Goal: Communication & Community: Connect with others

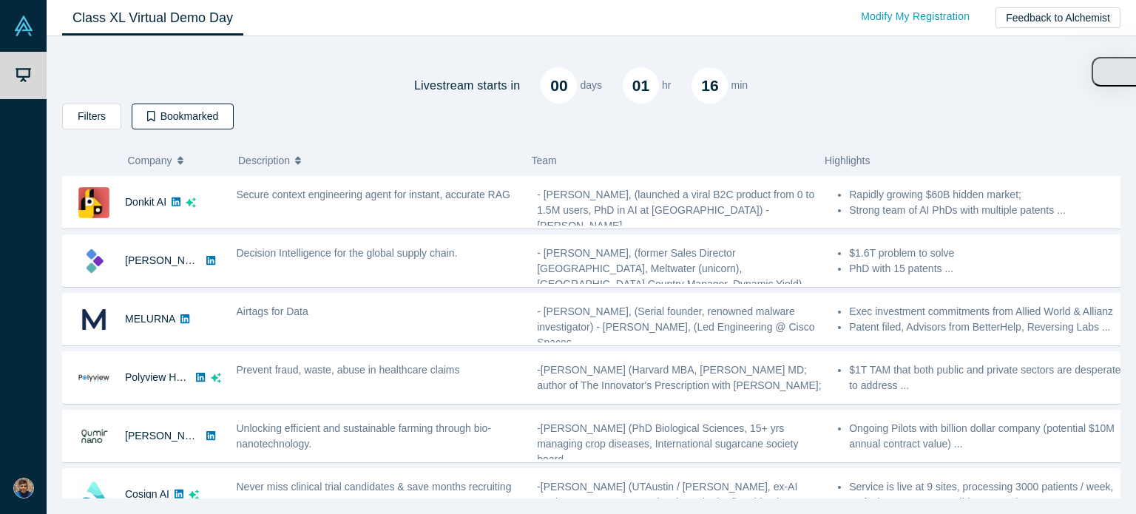
click at [147, 121] on icon "button" at bounding box center [151, 116] width 8 height 10
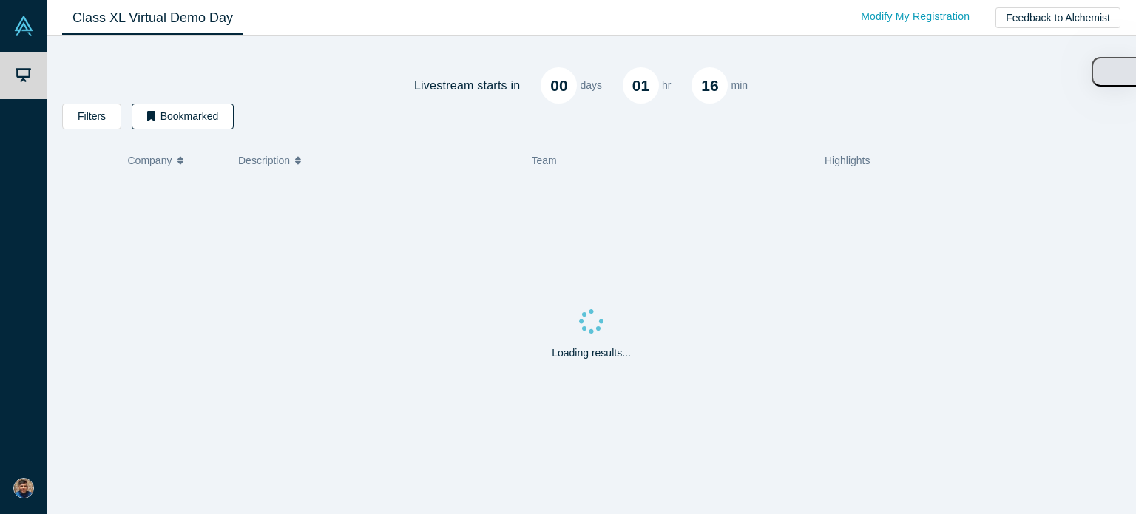
click at [142, 119] on button "Bookmarked" at bounding box center [183, 117] width 102 height 26
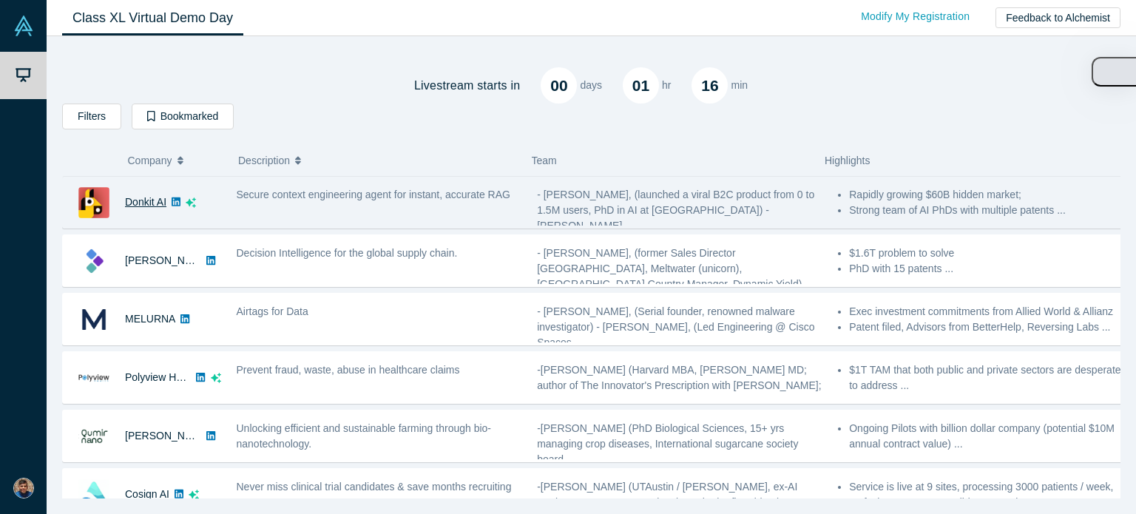
click at [148, 206] on link "Donkit AI" at bounding box center [145, 202] width 41 height 12
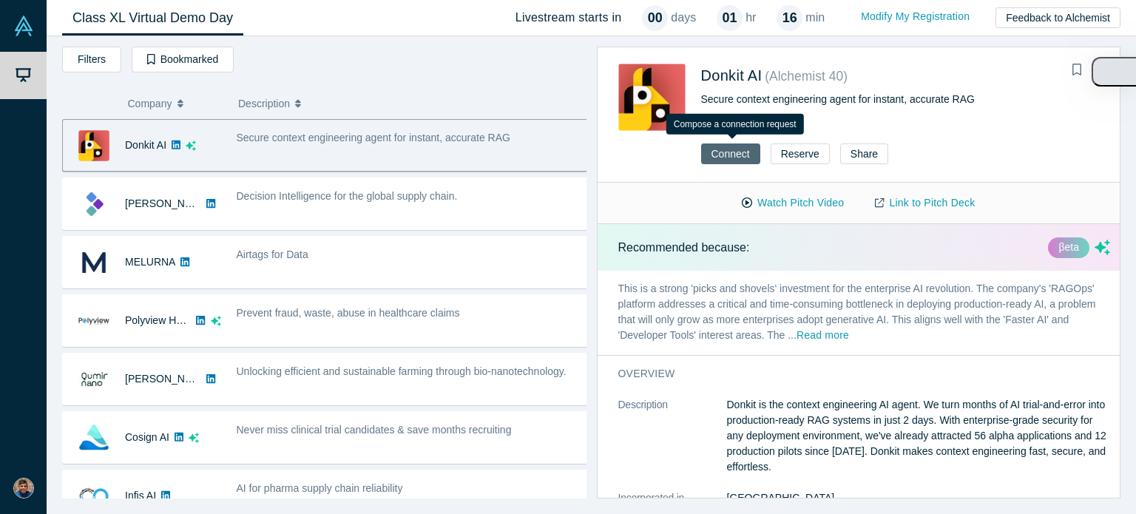
click at [734, 153] on button "Connect" at bounding box center [730, 153] width 59 height 21
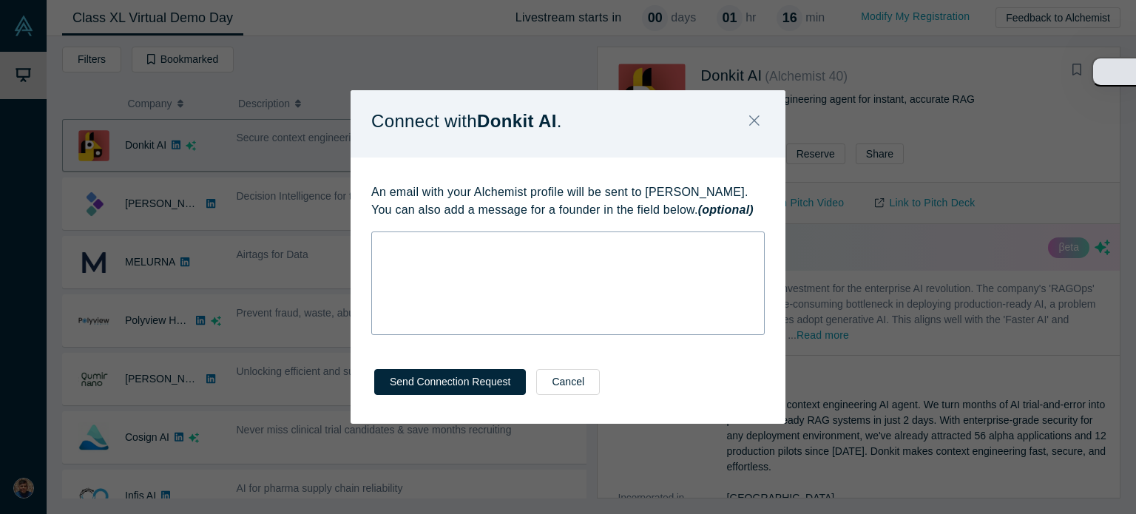
click at [504, 260] on div "rdw-wrapper" at bounding box center [567, 283] width 393 height 104
click at [382, 243] on span "[EMAIL_ADDRESS][PERSON_NAME][DOMAIN_NAME]" at bounding box center [512, 244] width 260 height 12
click at [575, 239] on div "From: [EMAIL_ADDRESS][PERSON_NAME][DOMAIN_NAME]" at bounding box center [568, 245] width 373 height 16
click at [410, 243] on span "From: [EMAIL_ADDRESS][PERSON_NAME][DOMAIN_NAME]" at bounding box center [527, 244] width 291 height 12
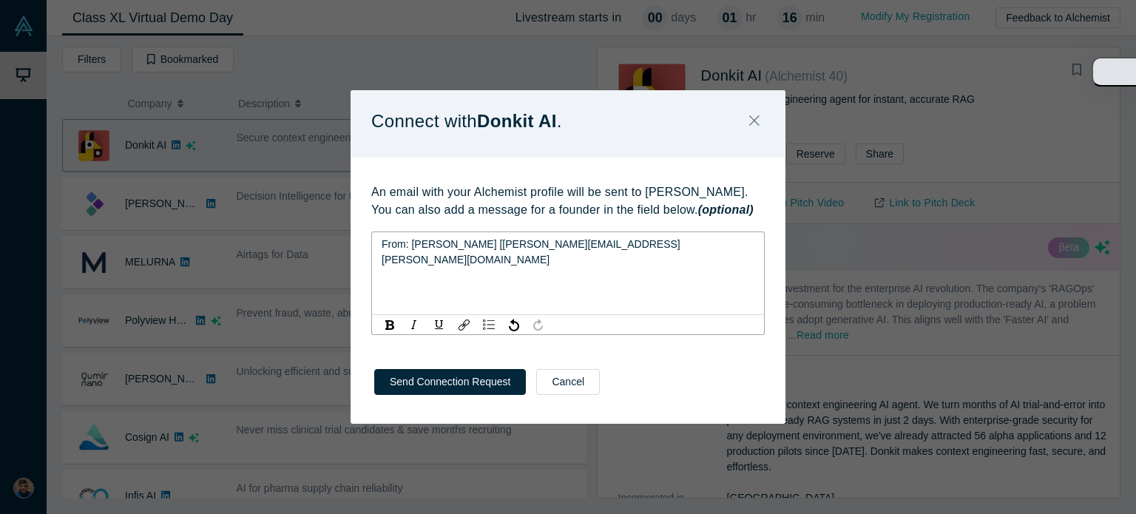
click at [617, 242] on div "From: [PERSON_NAME] [[PERSON_NAME][EMAIL_ADDRESS][PERSON_NAME][DOMAIN_NAME]" at bounding box center [568, 252] width 373 height 31
click at [473, 268] on div "rdw-editor" at bounding box center [568, 276] width 373 height 16
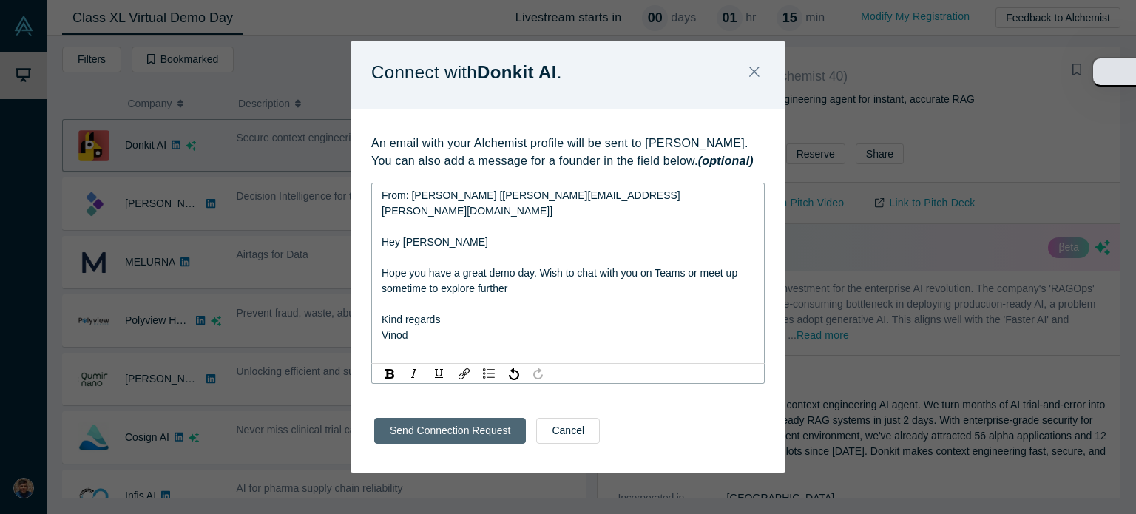
click at [483, 422] on button "Send Connection Request" at bounding box center [450, 431] width 152 height 26
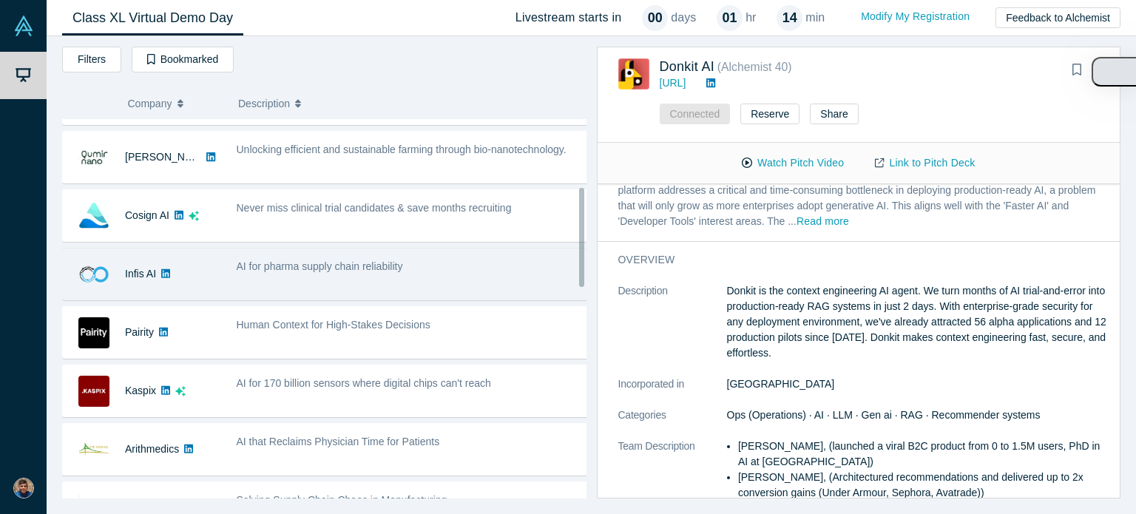
scroll to position [296, 0]
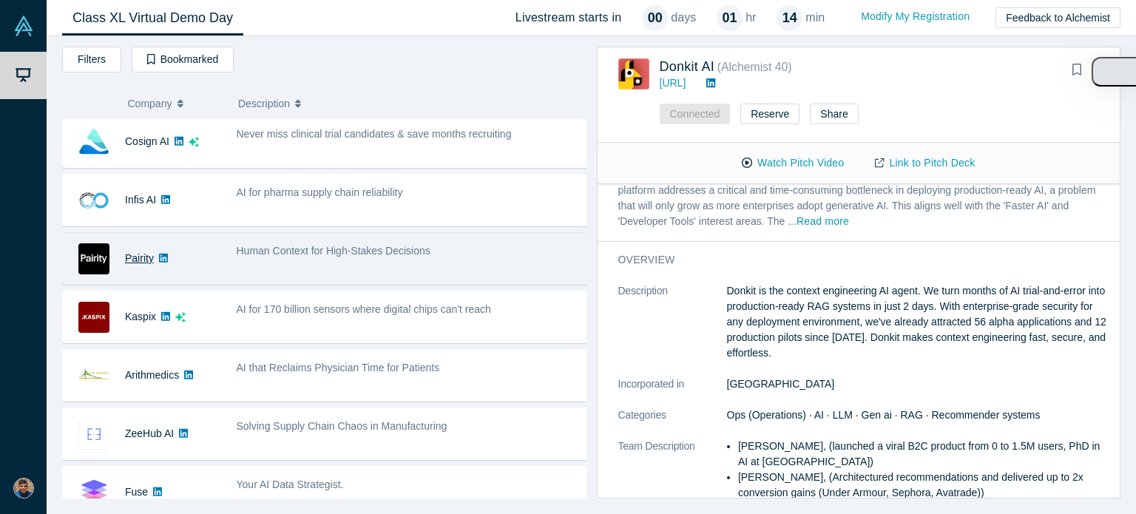
click at [142, 257] on link "Pairity" at bounding box center [139, 258] width 29 height 12
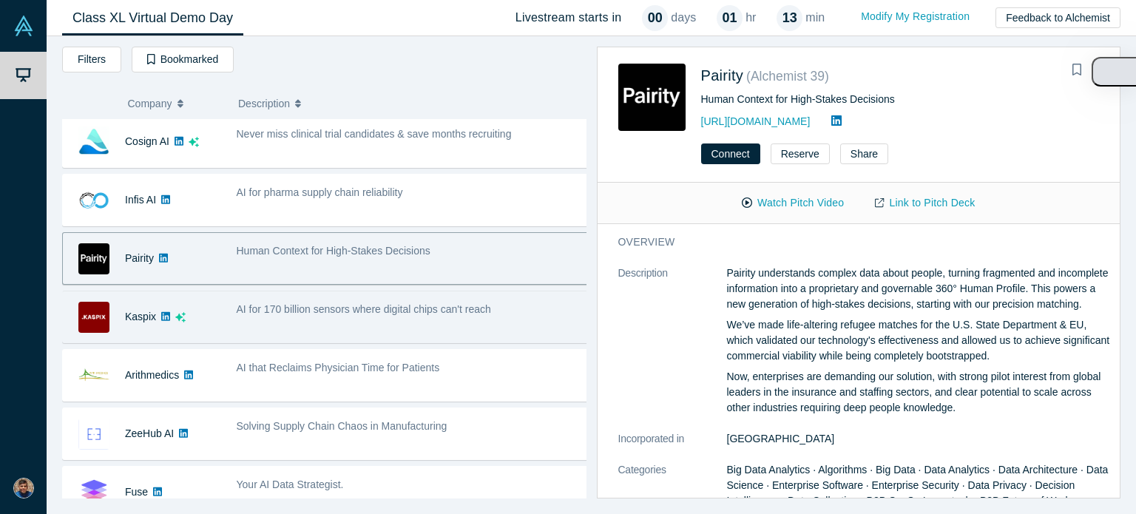
scroll to position [370, 0]
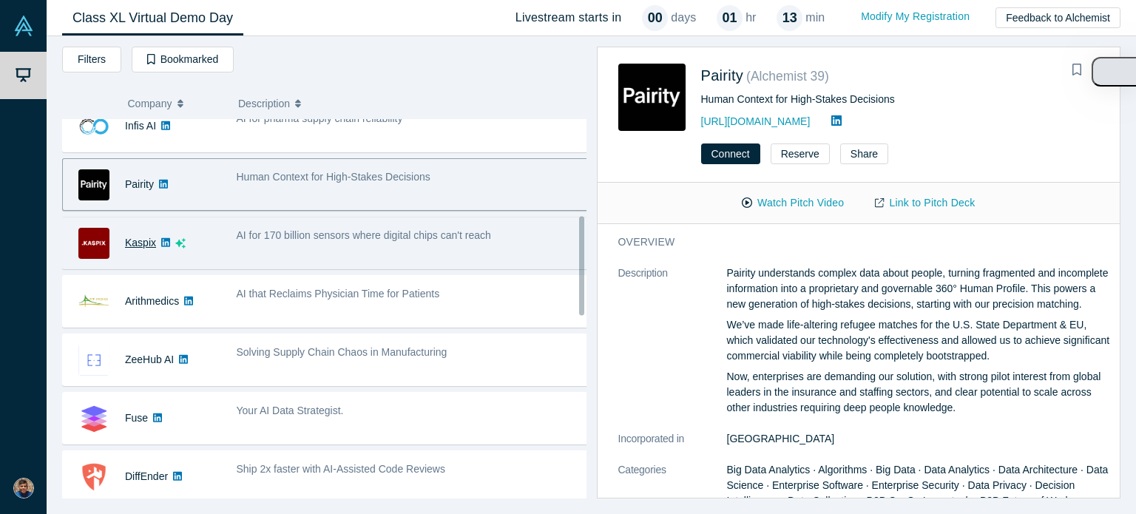
click at [135, 240] on link "Kaspix" at bounding box center [140, 243] width 31 height 12
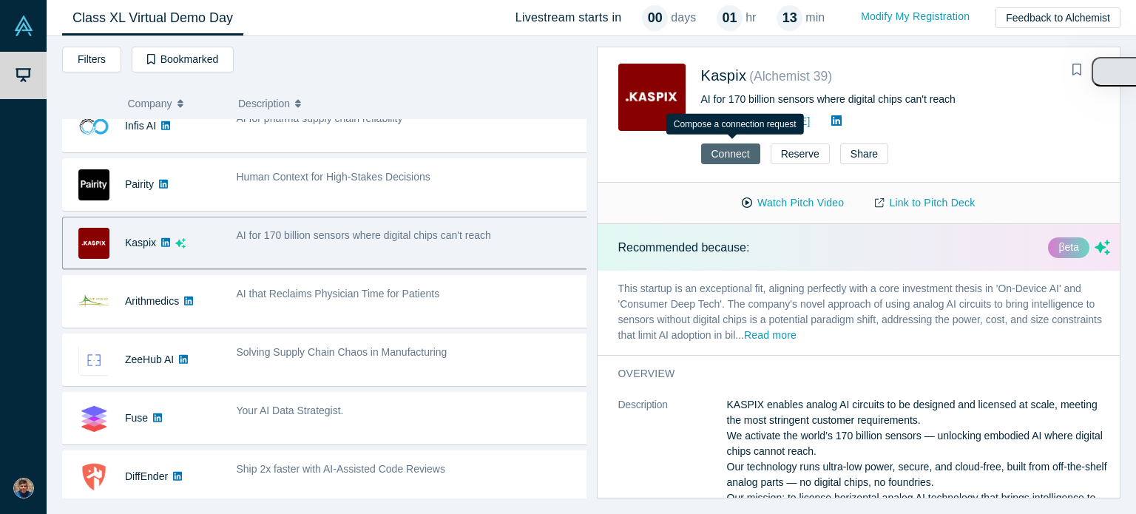
click at [742, 156] on button "Connect" at bounding box center [730, 153] width 59 height 21
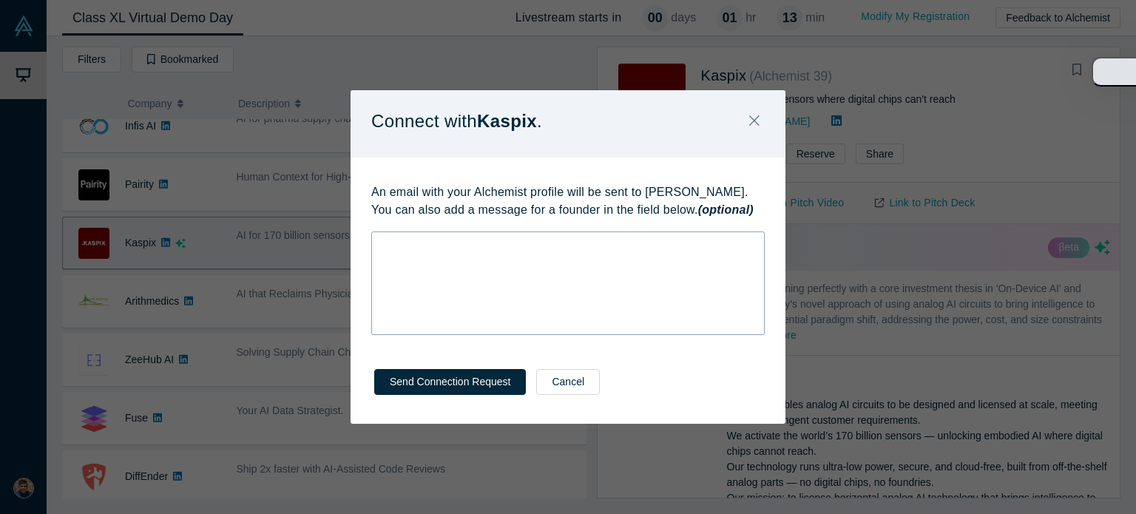
click at [572, 255] on div "rdw-wrapper" at bounding box center [567, 283] width 393 height 104
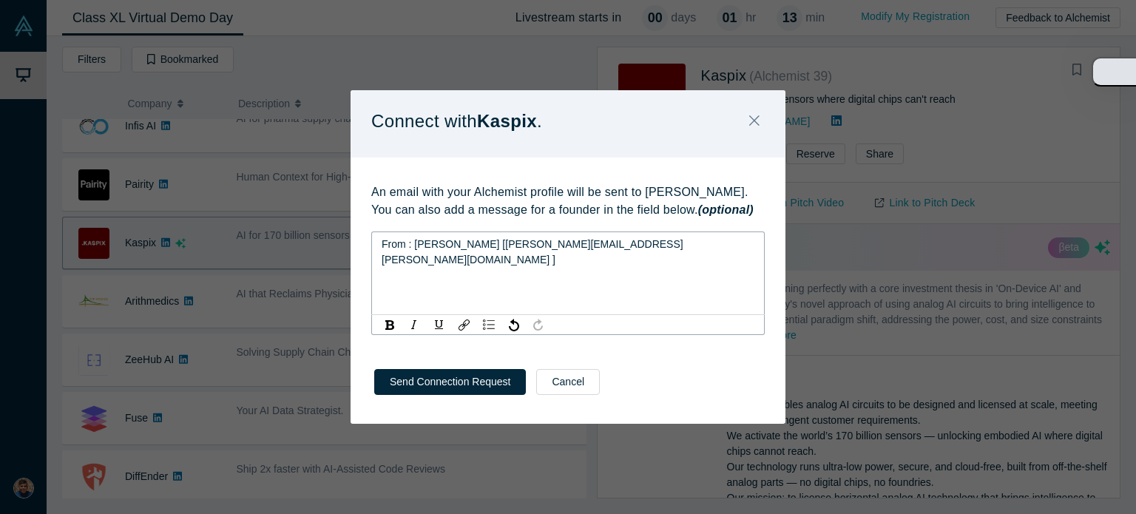
click at [633, 239] on div "From : [PERSON_NAME] [[PERSON_NAME][EMAIL_ADDRESS][PERSON_NAME][DOMAIN_NAME] ]" at bounding box center [568, 252] width 373 height 31
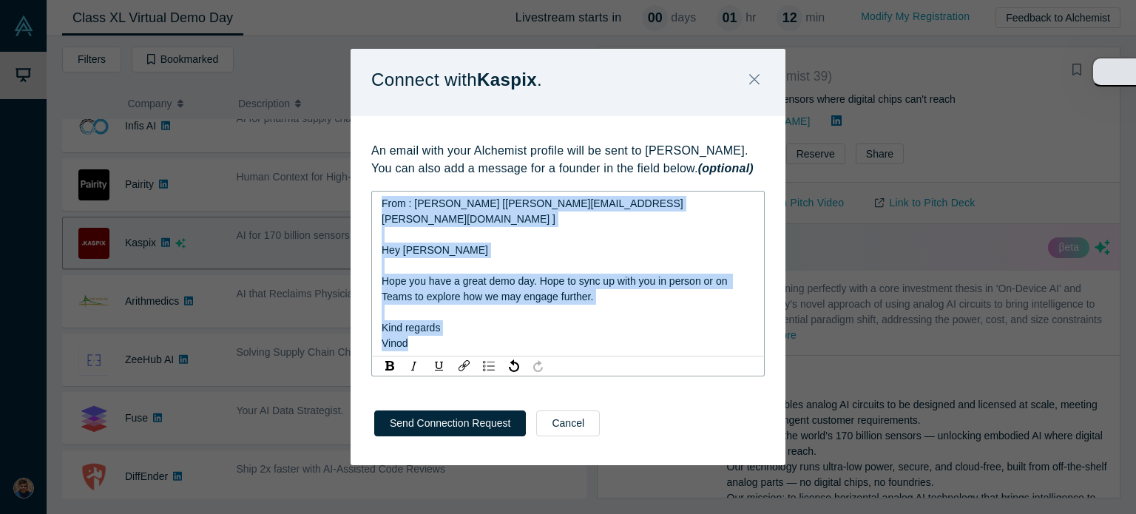
drag, startPoint x: 416, startPoint y: 342, endPoint x: 357, endPoint y: 218, distance: 137.3
click at [357, 218] on div "An email with your Alchemist profile will be sent to [PERSON_NAME]. You can als…" at bounding box center [568, 254] width 435 height 276
copy div "From : [PERSON_NAME] [[PERSON_NAME][EMAIL_ADDRESS][PERSON_NAME][DOMAIN_NAME] ] …"
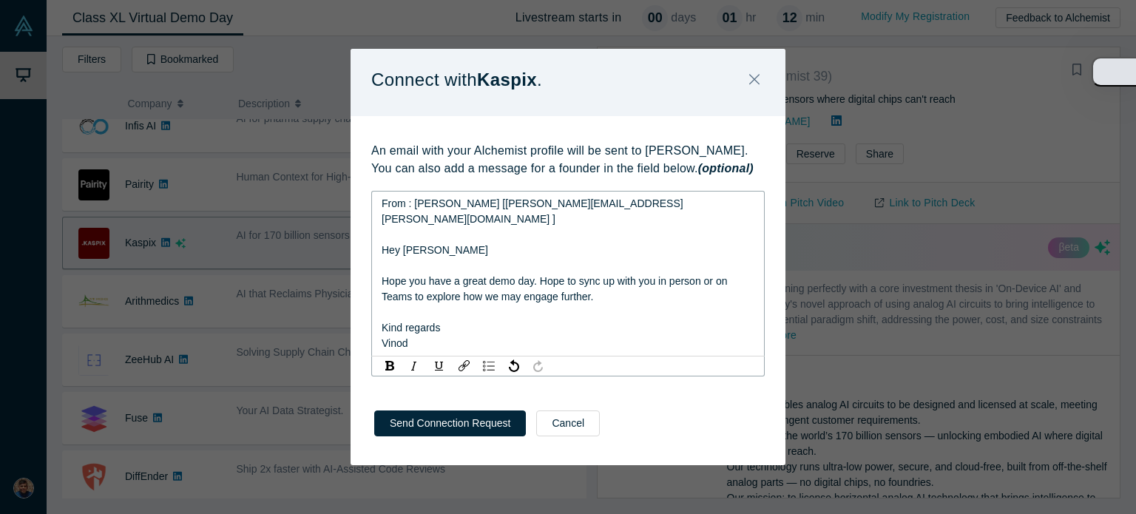
click at [485, 422] on div "Send Connection Request Cancel" at bounding box center [568, 428] width 435 height 73
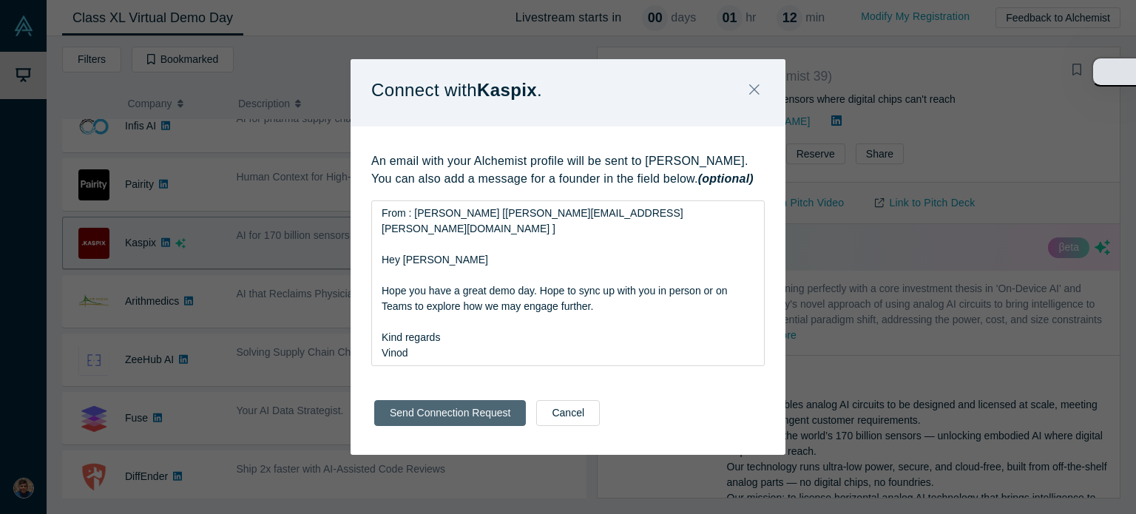
click at [485, 410] on button "Send Connection Request" at bounding box center [450, 413] width 152 height 26
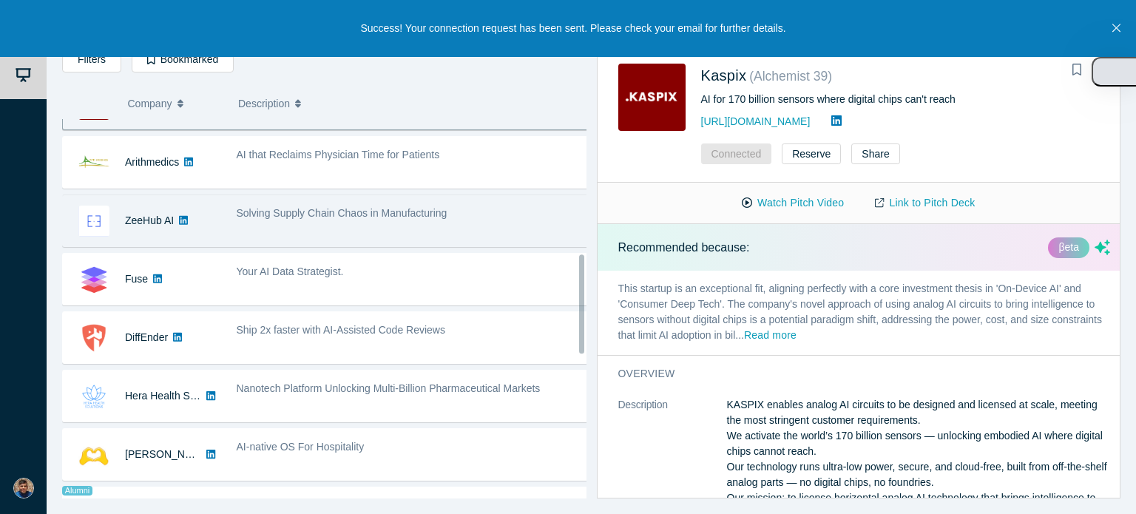
scroll to position [518, 0]
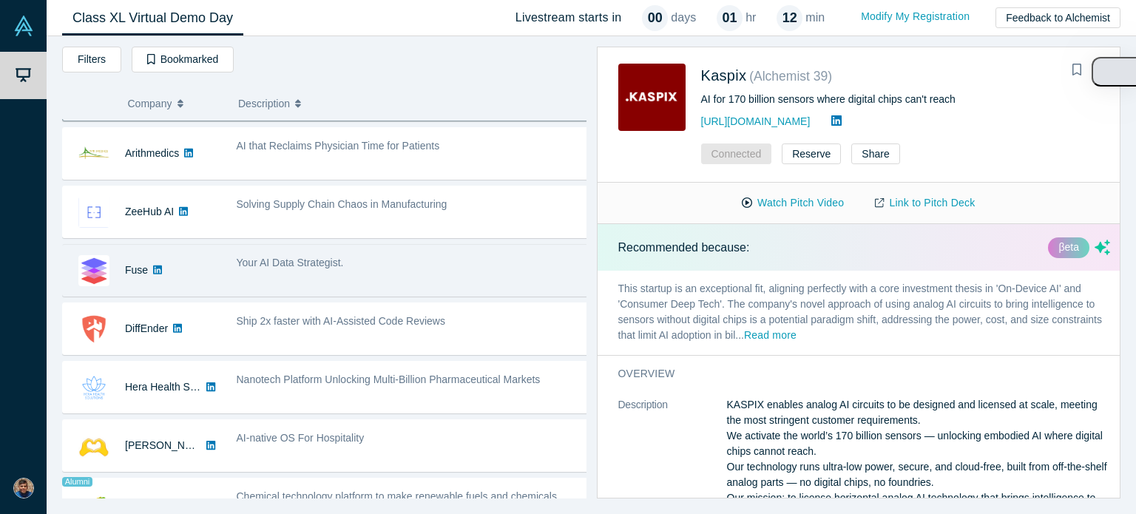
drag, startPoint x: 134, startPoint y: 267, endPoint x: 121, endPoint y: 280, distance: 17.8
click at [121, 280] on div "Fuse" at bounding box center [142, 270] width 158 height 51
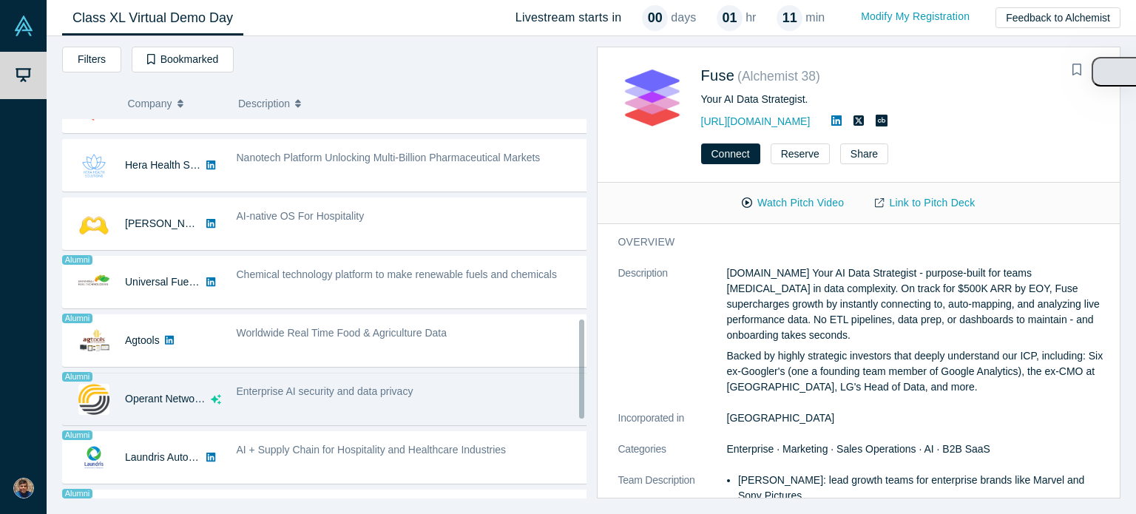
scroll to position [887, 0]
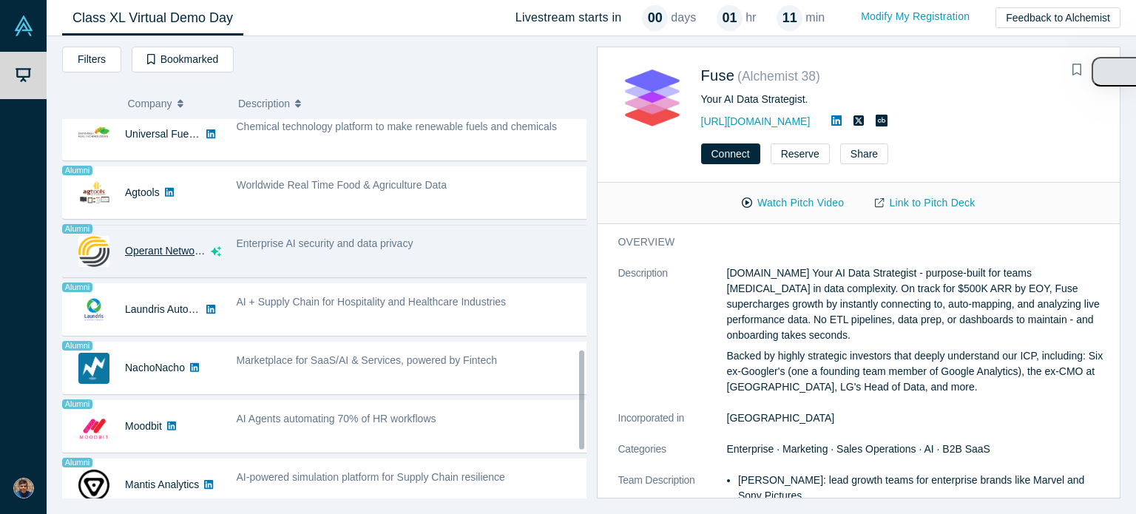
click at [149, 245] on link "Operant Networks" at bounding box center [167, 251] width 84 height 12
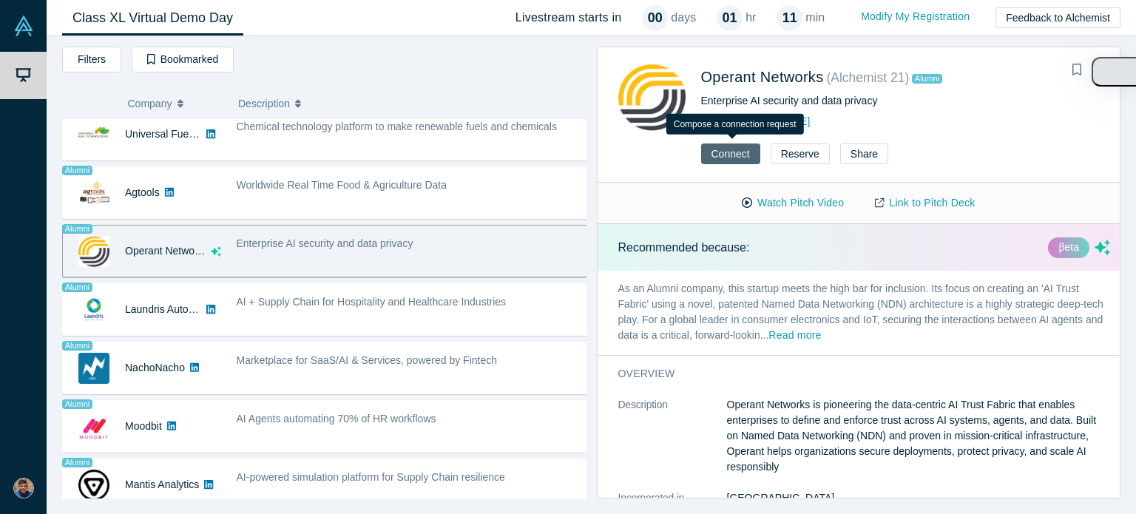
click at [720, 155] on button "Connect" at bounding box center [730, 153] width 59 height 21
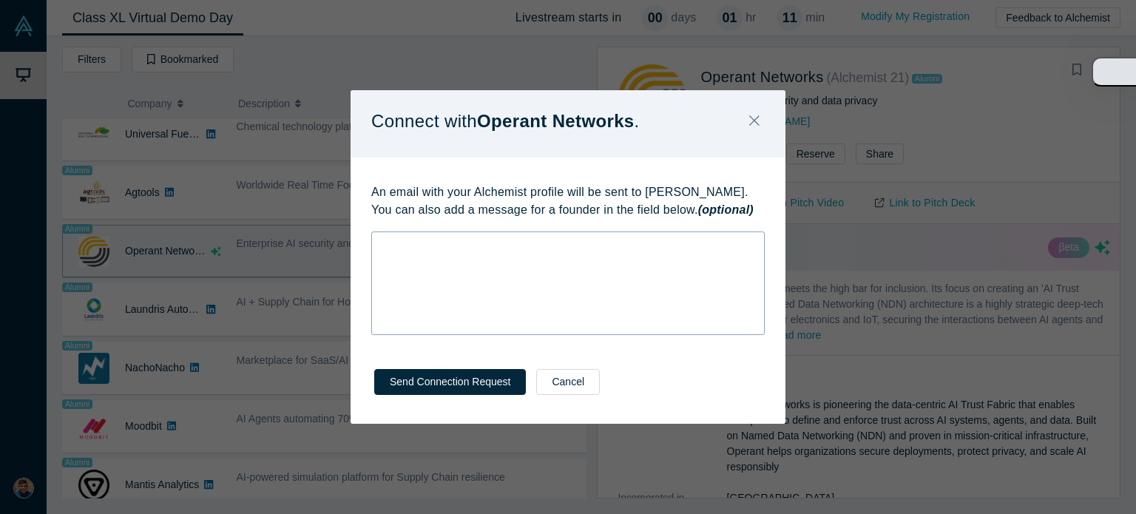
click at [512, 263] on div "rdw-wrapper" at bounding box center [567, 283] width 393 height 104
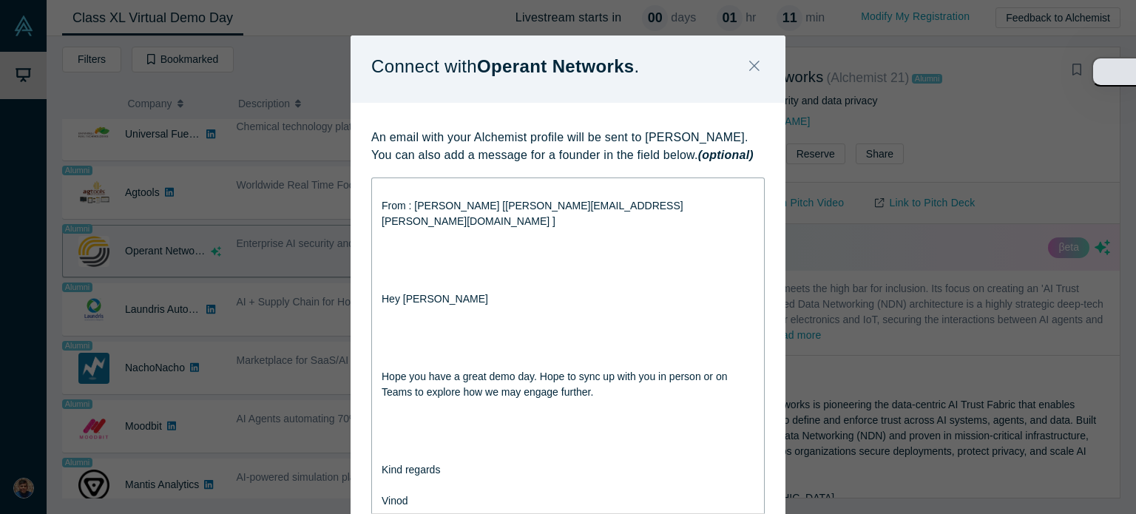
click at [393, 245] on div "rdw-editor" at bounding box center [568, 253] width 373 height 16
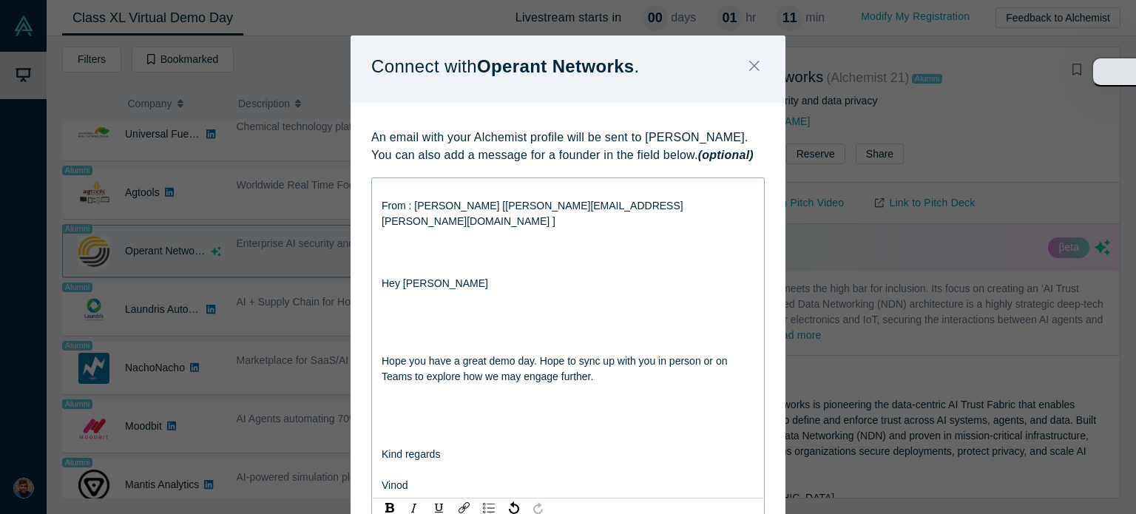
click at [382, 260] on div "rdw-editor" at bounding box center [568, 268] width 373 height 16
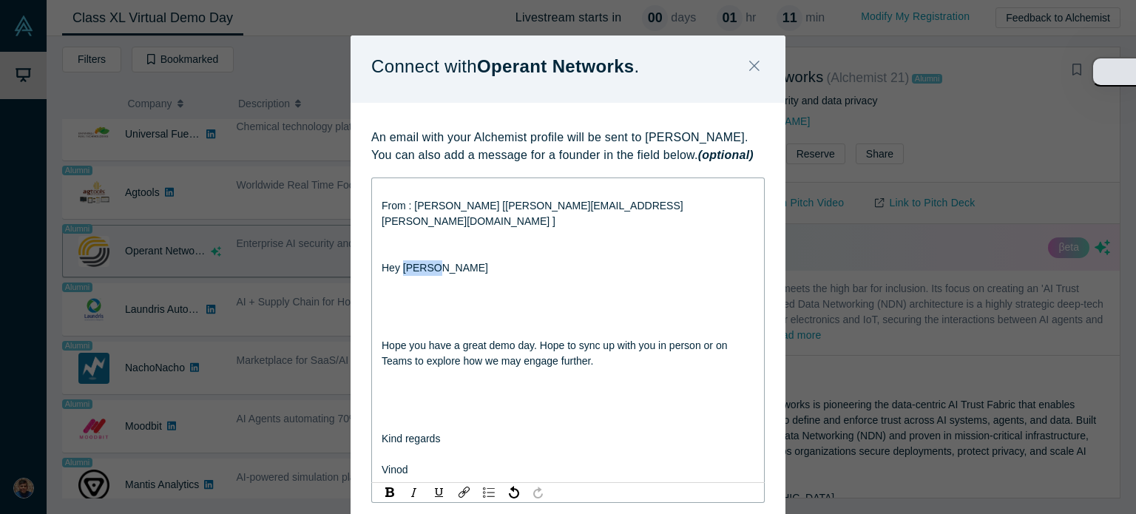
drag, startPoint x: 444, startPoint y: 252, endPoint x: 396, endPoint y: 248, distance: 48.3
click at [396, 260] on div "Hey [PERSON_NAME]" at bounding box center [568, 268] width 373 height 16
drag, startPoint x: 378, startPoint y: 311, endPoint x: 374, endPoint y: 273, distance: 38.6
click at [374, 273] on div "From : [PERSON_NAME] [[PERSON_NAME][EMAIL_ADDRESS][PERSON_NAME][DOMAIN_NAME] ] …" at bounding box center [567, 329] width 393 height 305
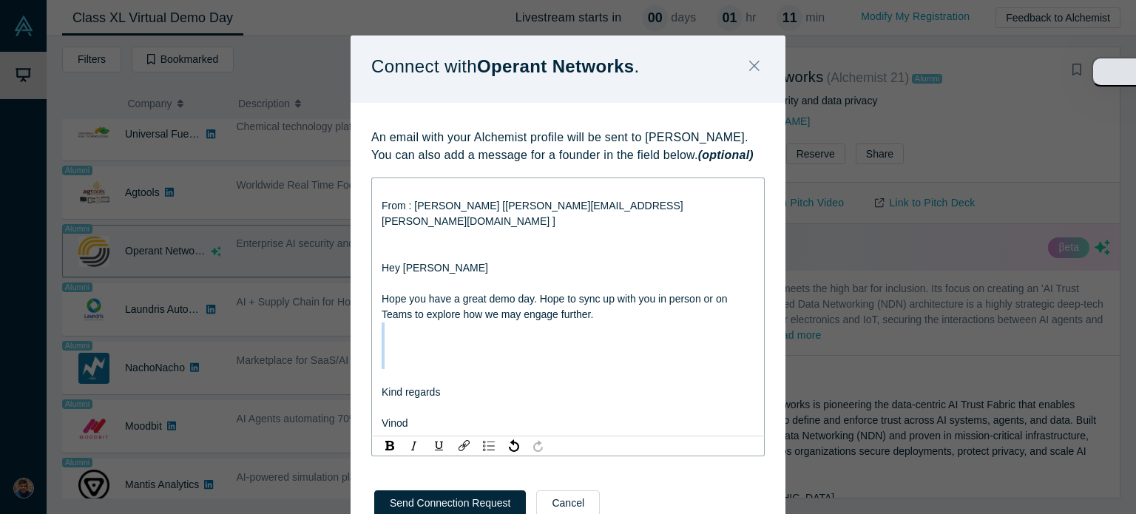
drag, startPoint x: 383, startPoint y: 356, endPoint x: 377, endPoint y: 313, distance: 44.0
click at [382, 313] on div "From : [PERSON_NAME] [[PERSON_NAME][EMAIL_ADDRESS][PERSON_NAME][DOMAIN_NAME] ] …" at bounding box center [568, 307] width 373 height 248
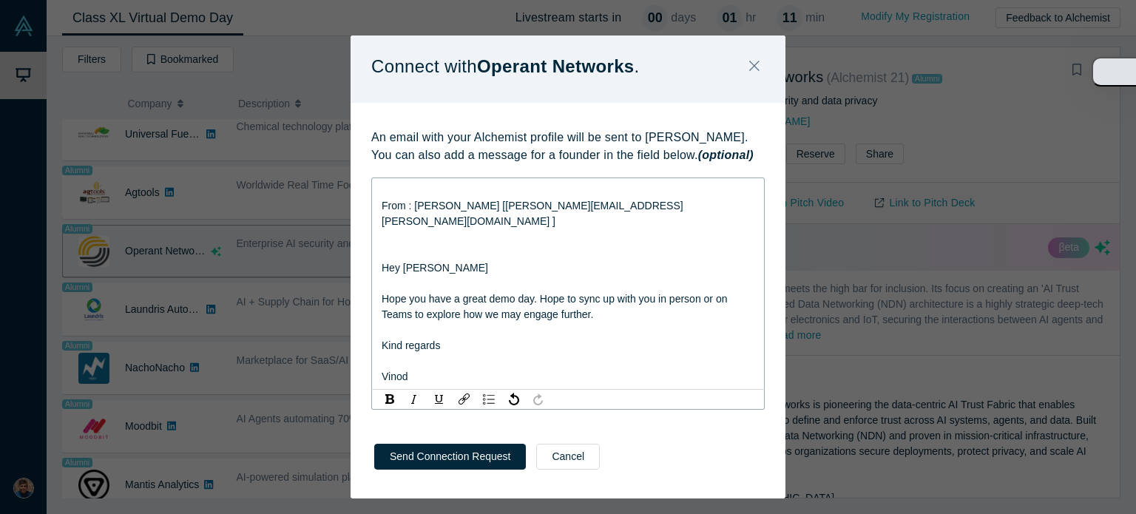
click at [364, 345] on div "An email with your Alchemist profile will be sent to [PERSON_NAME]. You can als…" at bounding box center [568, 264] width 435 height 322
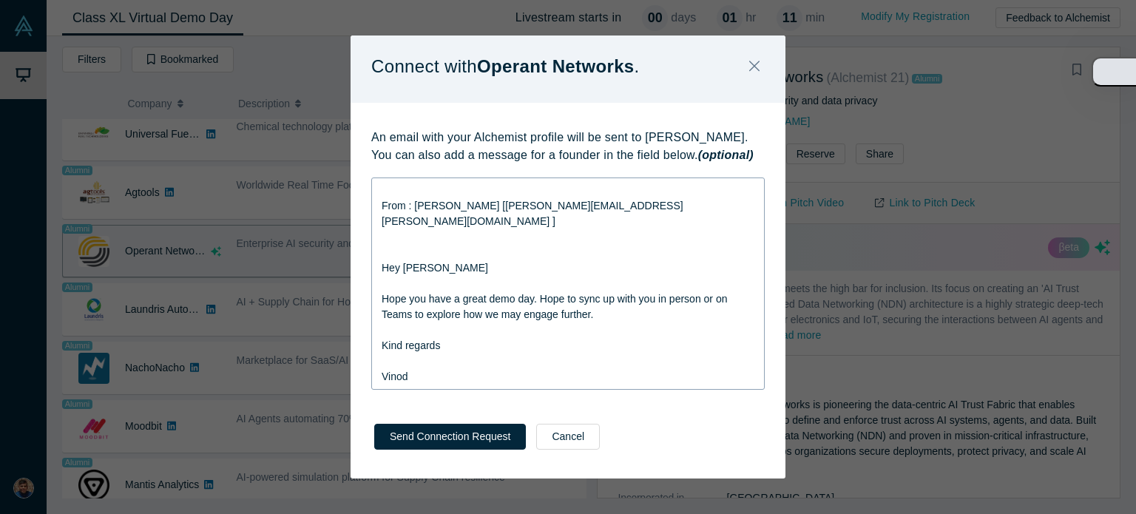
click at [382, 371] on span "Vinod" at bounding box center [395, 377] width 27 height 12
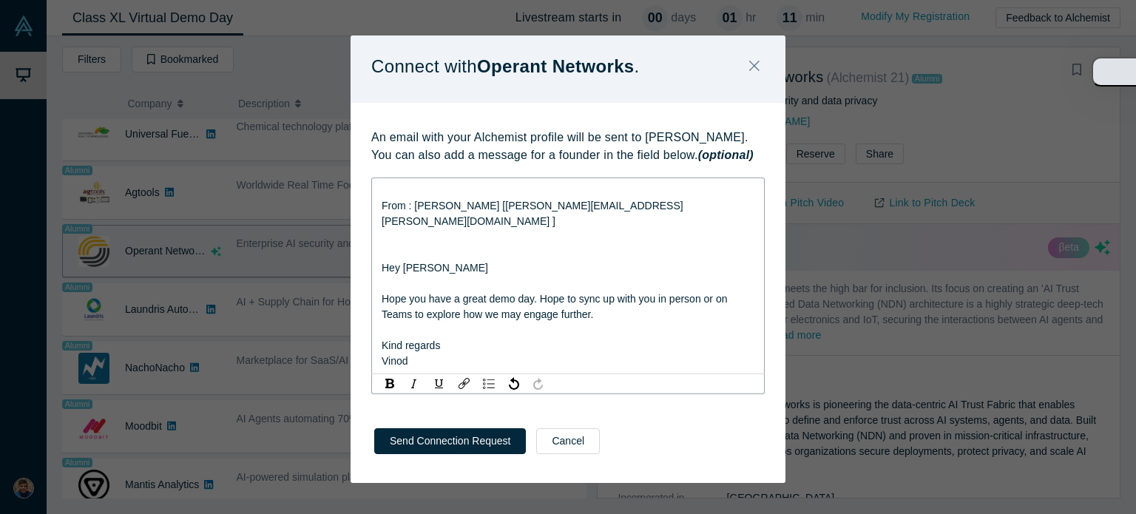
click at [382, 245] on div "rdw-editor" at bounding box center [568, 253] width 373 height 16
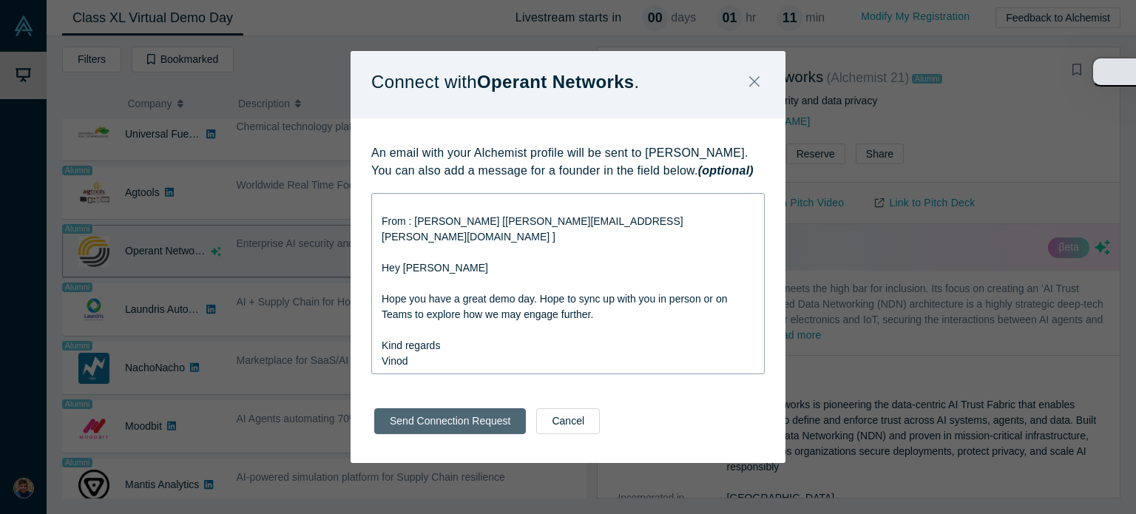
click at [457, 421] on button "Send Connection Request" at bounding box center [450, 421] width 152 height 26
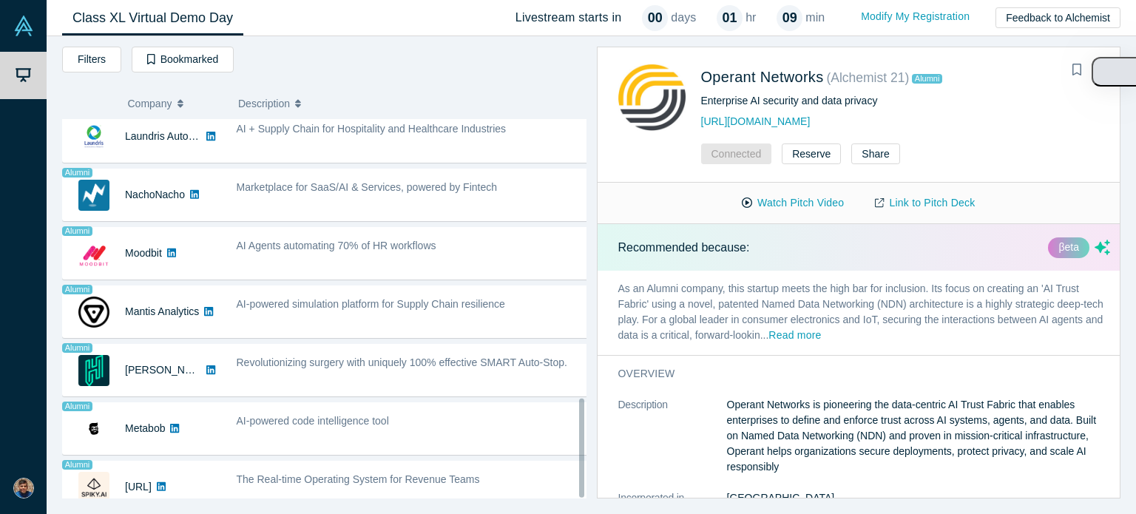
scroll to position [1073, 0]
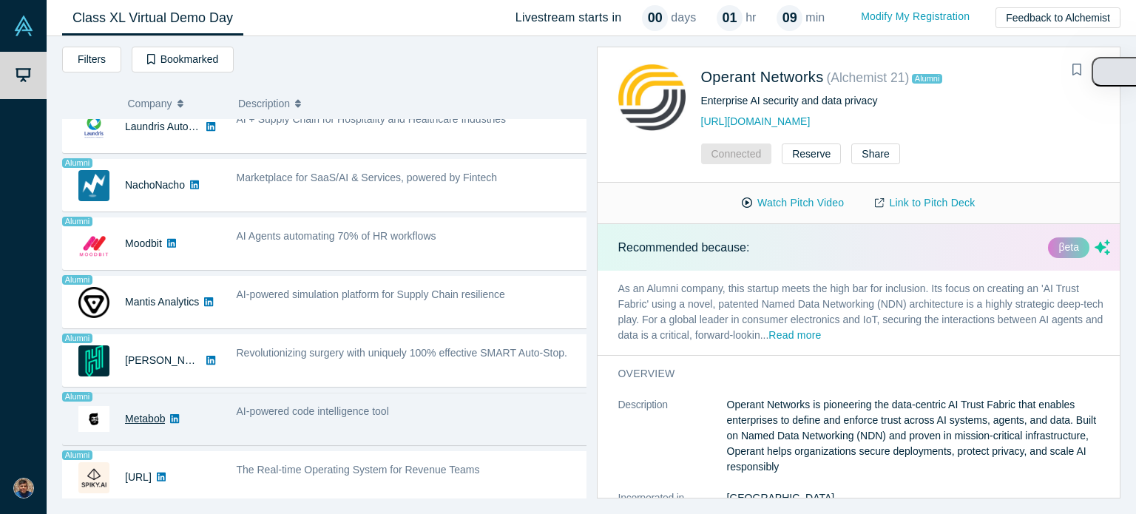
click at [136, 413] on link "Metabob" at bounding box center [145, 419] width 40 height 12
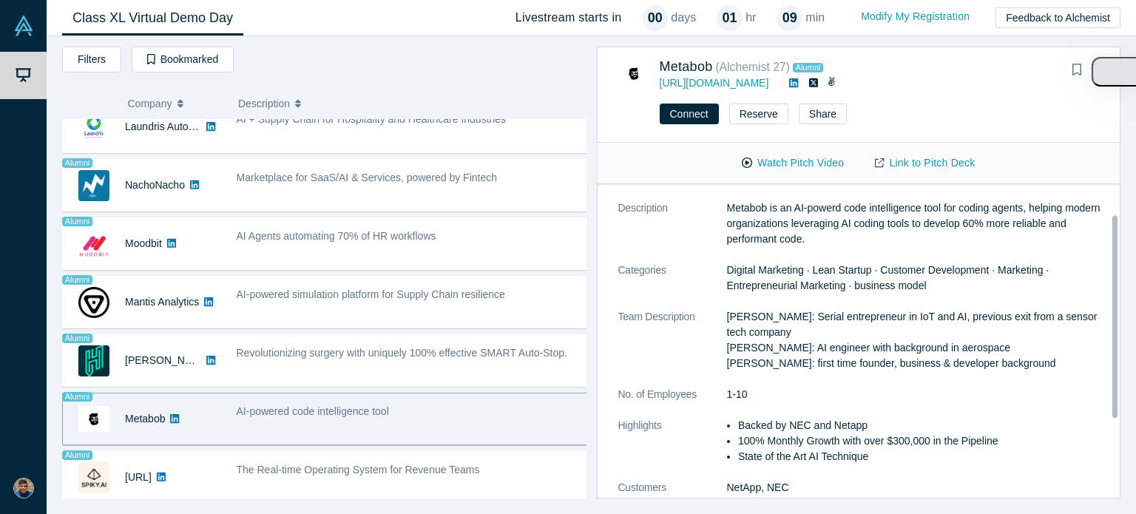
scroll to position [18, 0]
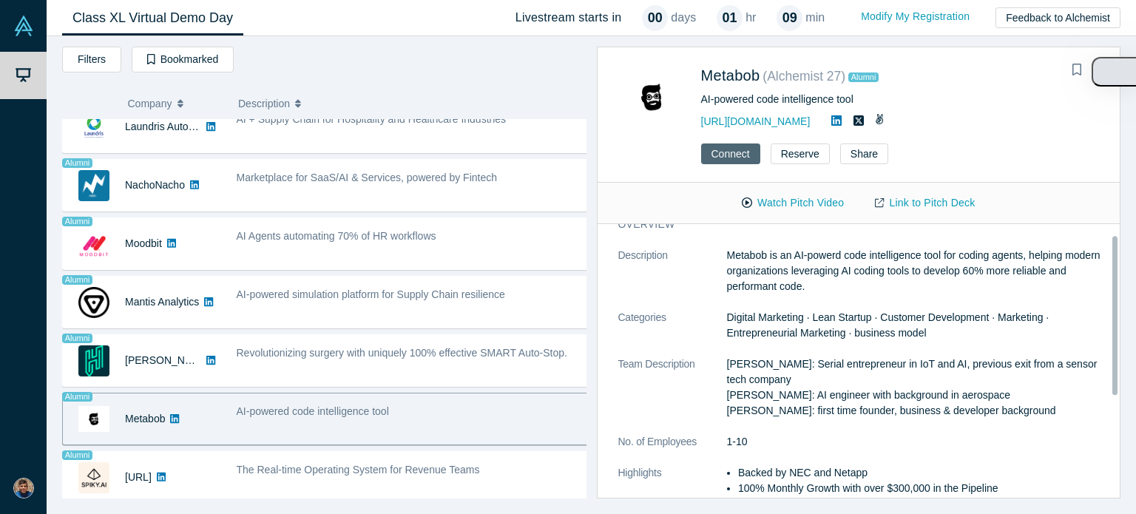
click at [734, 152] on button "Connect" at bounding box center [730, 153] width 59 height 21
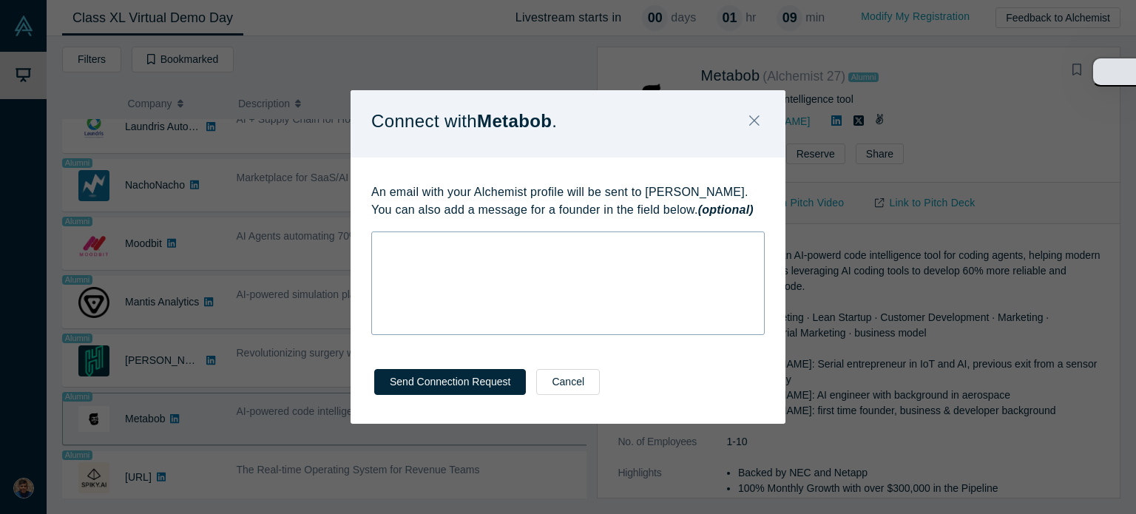
click at [452, 259] on div "rdw-wrapper" at bounding box center [567, 283] width 393 height 104
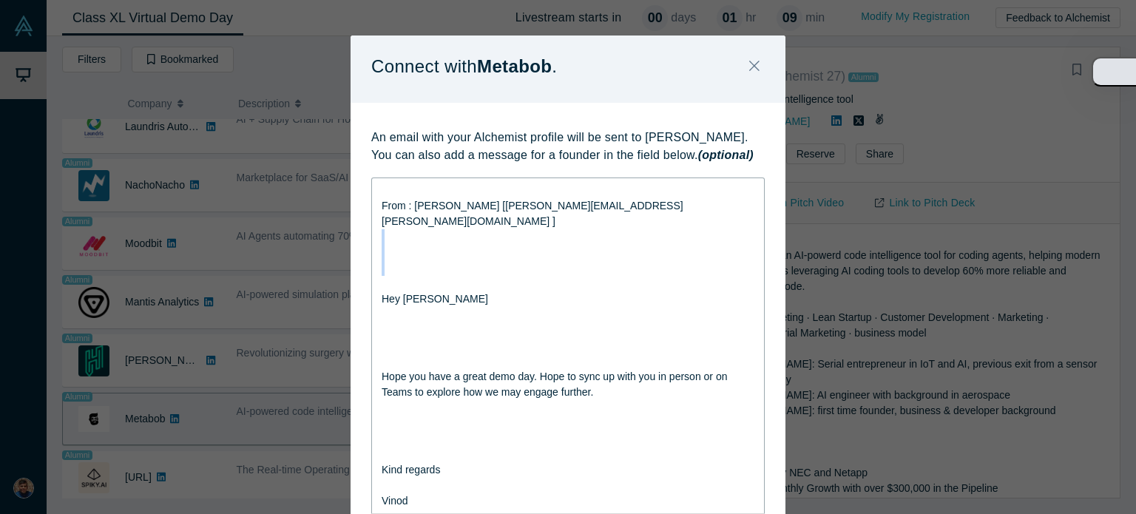
drag, startPoint x: 382, startPoint y: 268, endPoint x: 379, endPoint y: 228, distance: 40.0
click at [382, 228] on div "From : [PERSON_NAME] [[PERSON_NAME][EMAIL_ADDRESS][PERSON_NAME][DOMAIN_NAME] ] …" at bounding box center [568, 346] width 373 height 326
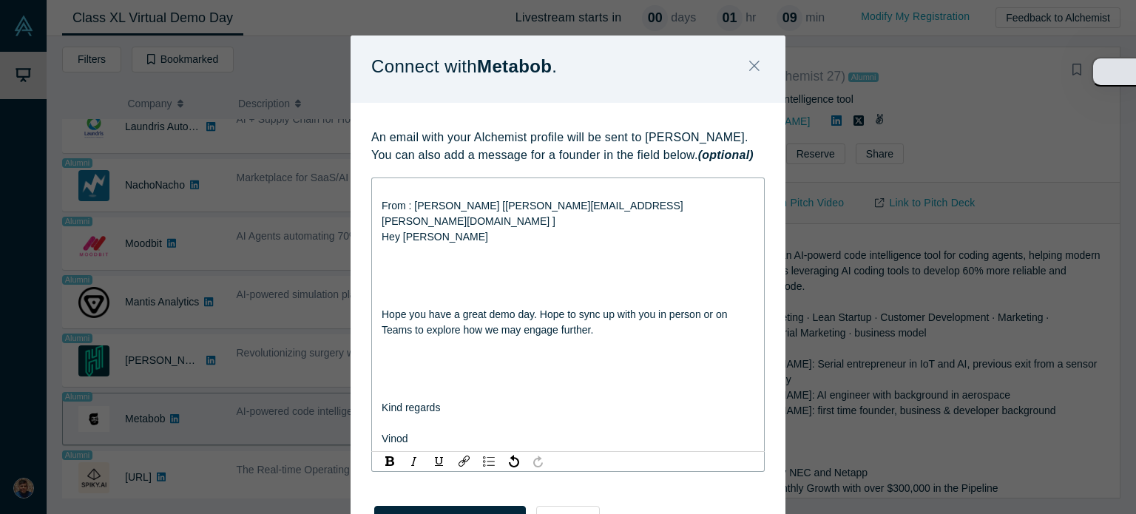
click at [382, 231] on span "Hey [PERSON_NAME]" at bounding box center [435, 237] width 106 height 12
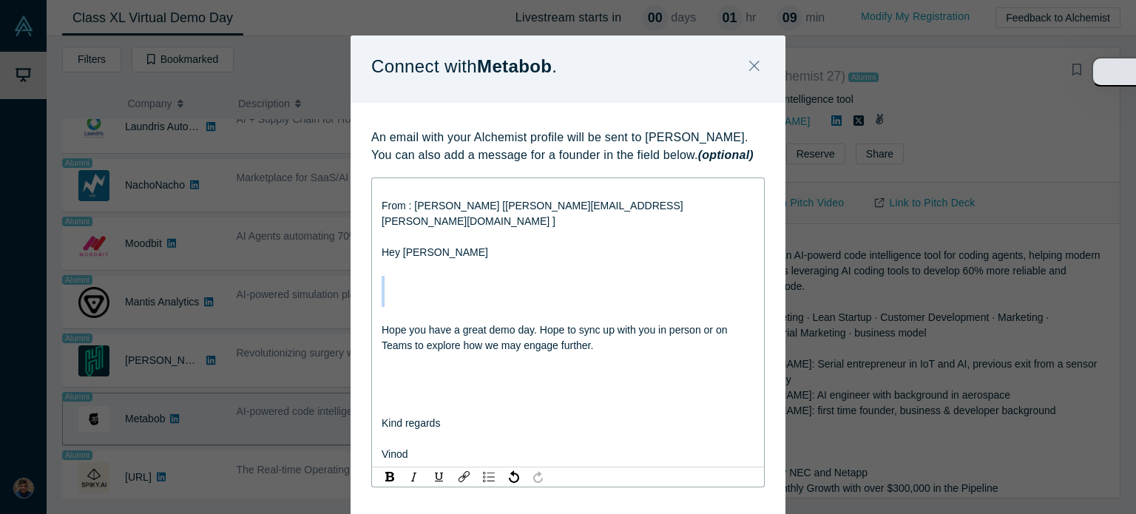
drag, startPoint x: 379, startPoint y: 263, endPoint x: 389, endPoint y: 300, distance: 37.5
click at [389, 300] on div "From : [PERSON_NAME] [[PERSON_NAME][EMAIL_ADDRESS][PERSON_NAME][DOMAIN_NAME] ] …" at bounding box center [568, 323] width 373 height 280
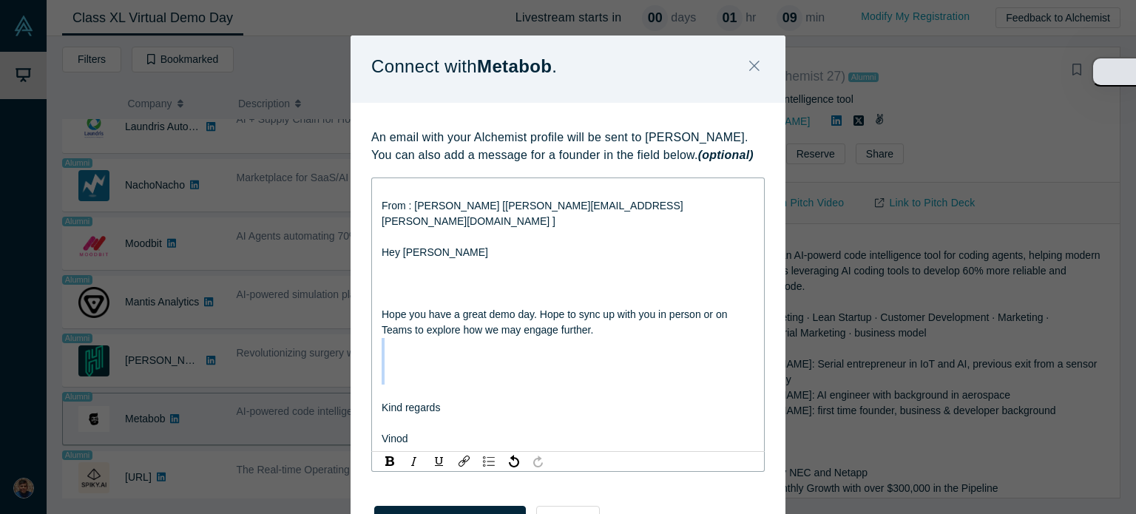
drag, startPoint x: 382, startPoint y: 332, endPoint x: 382, endPoint y: 369, distance: 37.0
click at [382, 369] on div "From : [PERSON_NAME] [[PERSON_NAME][EMAIL_ADDRESS][PERSON_NAME][DOMAIN_NAME] ] …" at bounding box center [568, 315] width 373 height 264
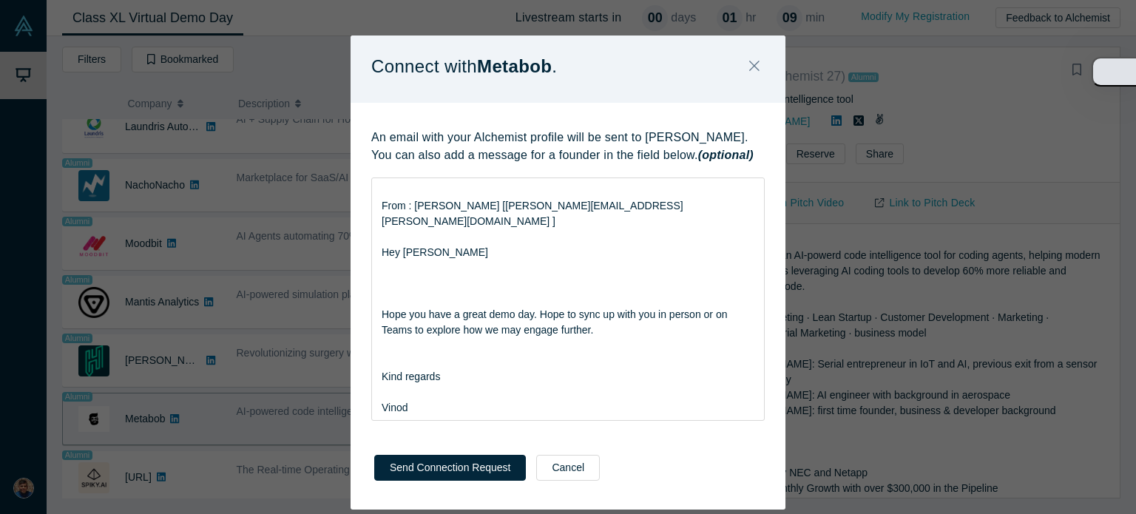
drag, startPoint x: 373, startPoint y: 257, endPoint x: 381, endPoint y: 253, distance: 8.9
click at [377, 277] on div "From : [PERSON_NAME] [[PERSON_NAME][EMAIL_ADDRESS][PERSON_NAME][DOMAIN_NAME] ] …" at bounding box center [567, 298] width 393 height 243
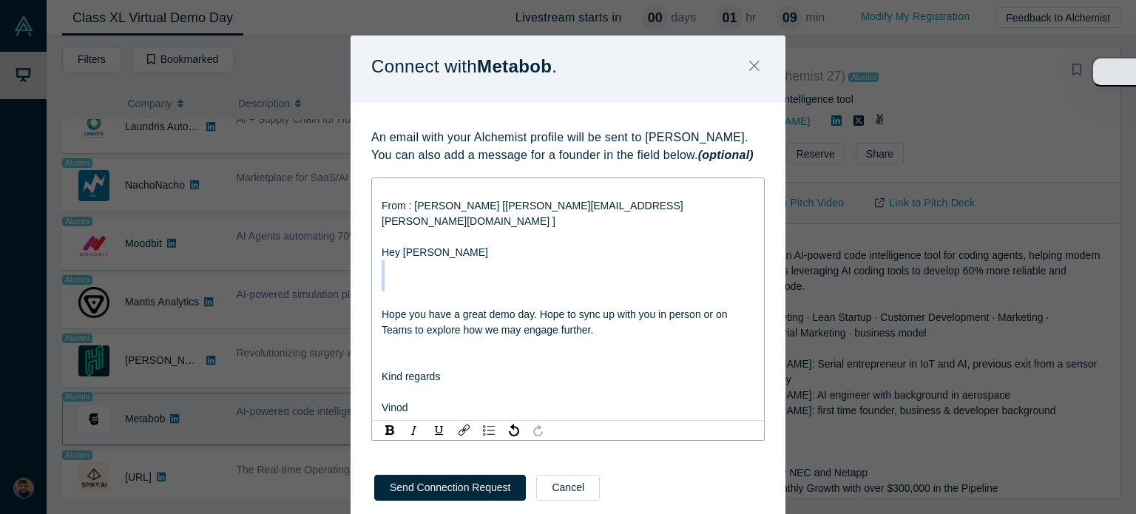
drag, startPoint x: 380, startPoint y: 251, endPoint x: 381, endPoint y: 277, distance: 25.2
click at [382, 277] on div "From : [PERSON_NAME] [[PERSON_NAME][EMAIL_ADDRESS][PERSON_NAME][DOMAIN_NAME] ] …" at bounding box center [568, 299] width 373 height 233
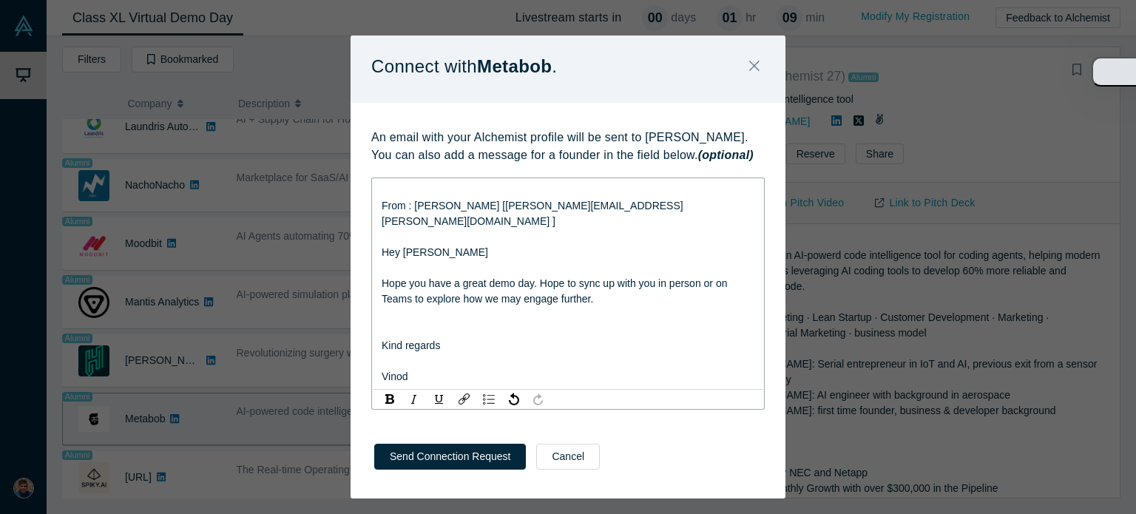
click at [438, 245] on div "Hey [PERSON_NAME]" at bounding box center [568, 253] width 373 height 16
click at [382, 354] on div "rdw-editor" at bounding box center [568, 362] width 373 height 16
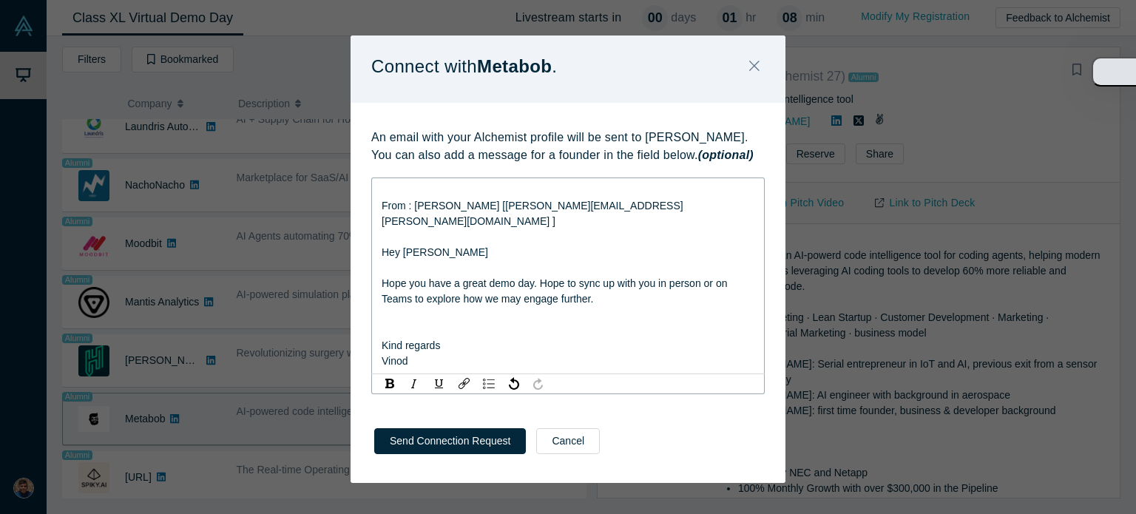
click at [394, 322] on div "rdw-editor" at bounding box center [568, 330] width 373 height 16
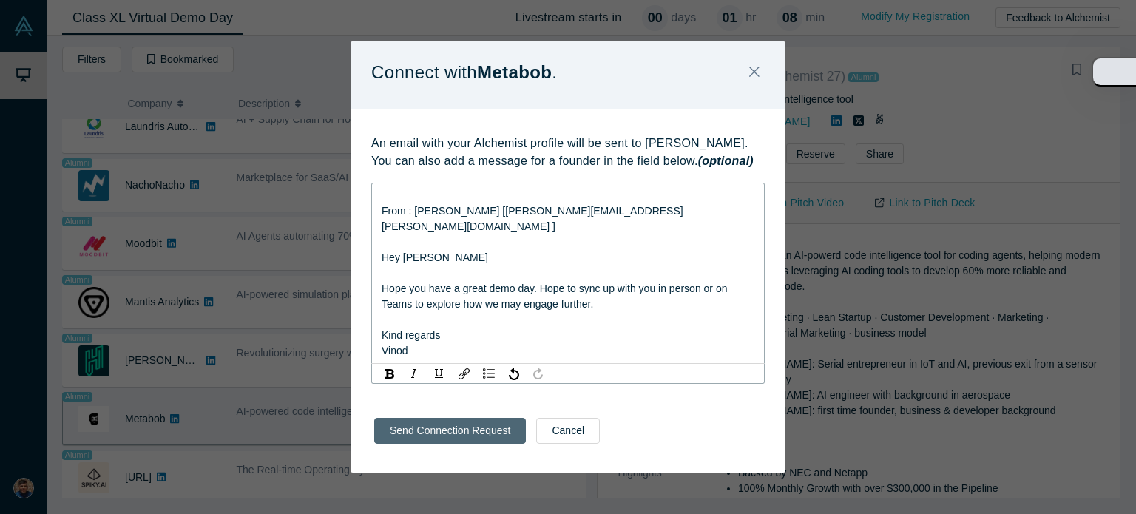
click at [444, 423] on button "Send Connection Request" at bounding box center [450, 431] width 152 height 26
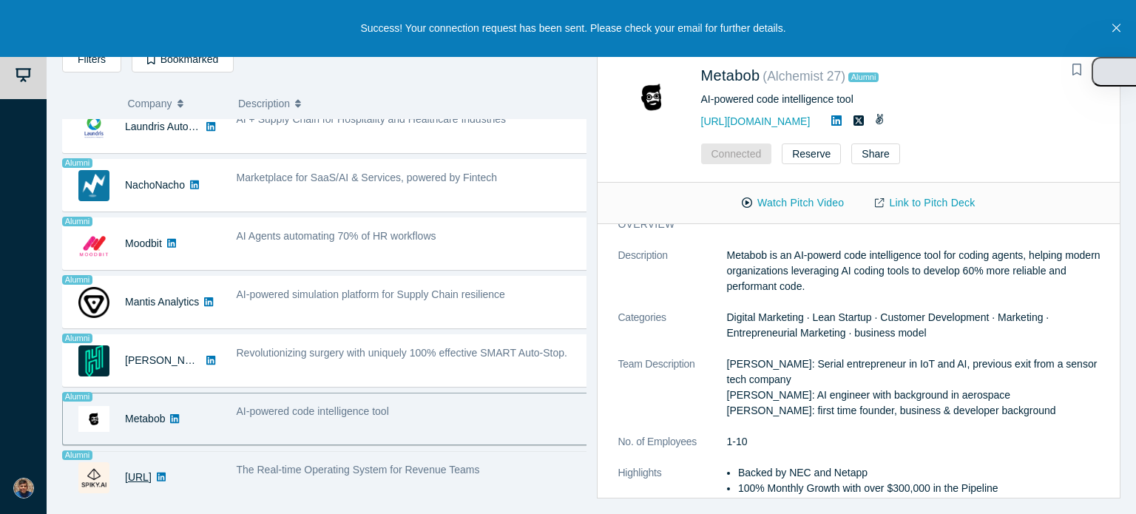
click at [132, 471] on link "[URL]" at bounding box center [138, 477] width 27 height 12
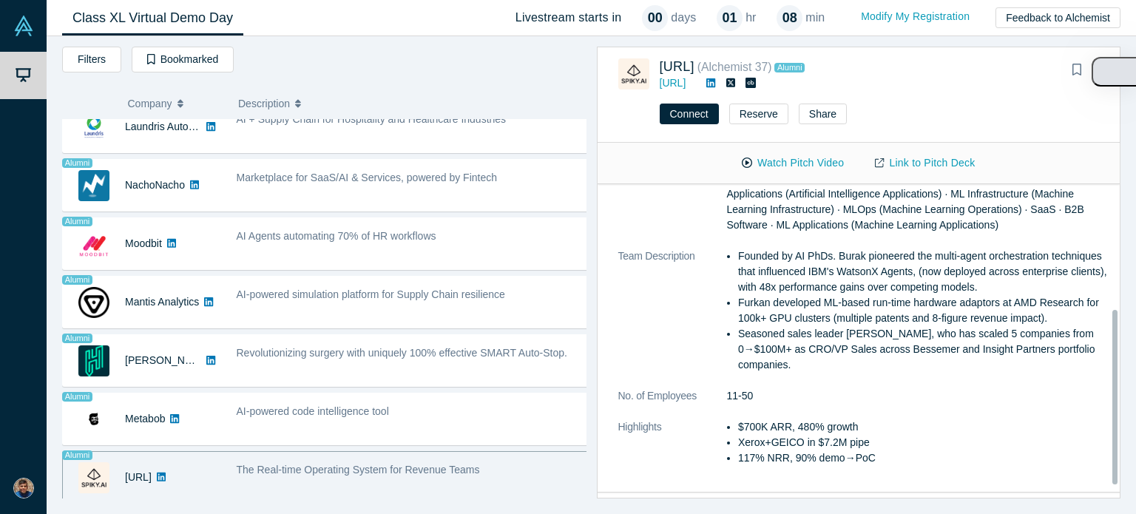
scroll to position [0, 0]
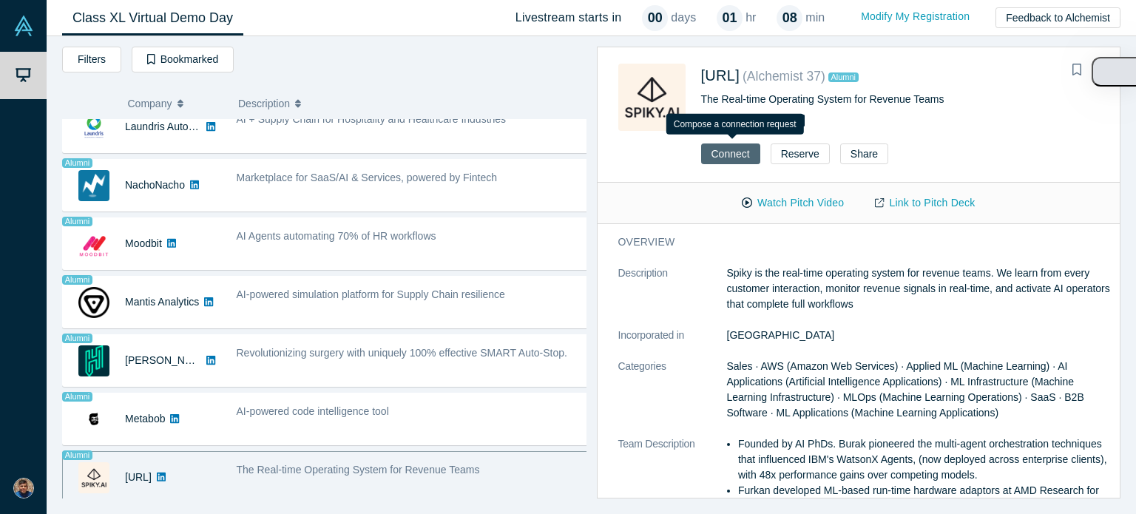
click at [728, 150] on button "Connect" at bounding box center [730, 153] width 59 height 21
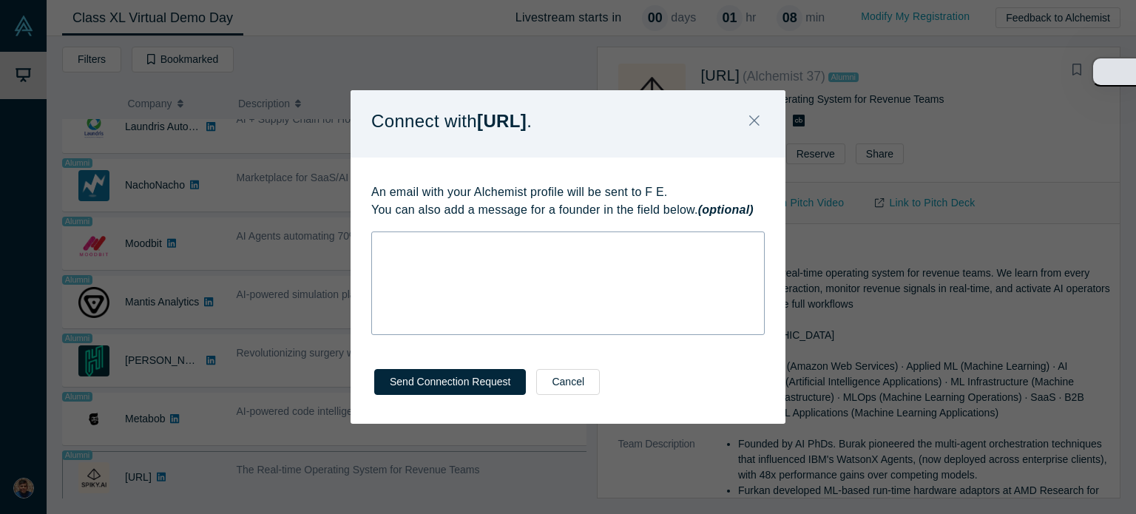
click at [481, 268] on div "rdw-wrapper" at bounding box center [567, 283] width 393 height 104
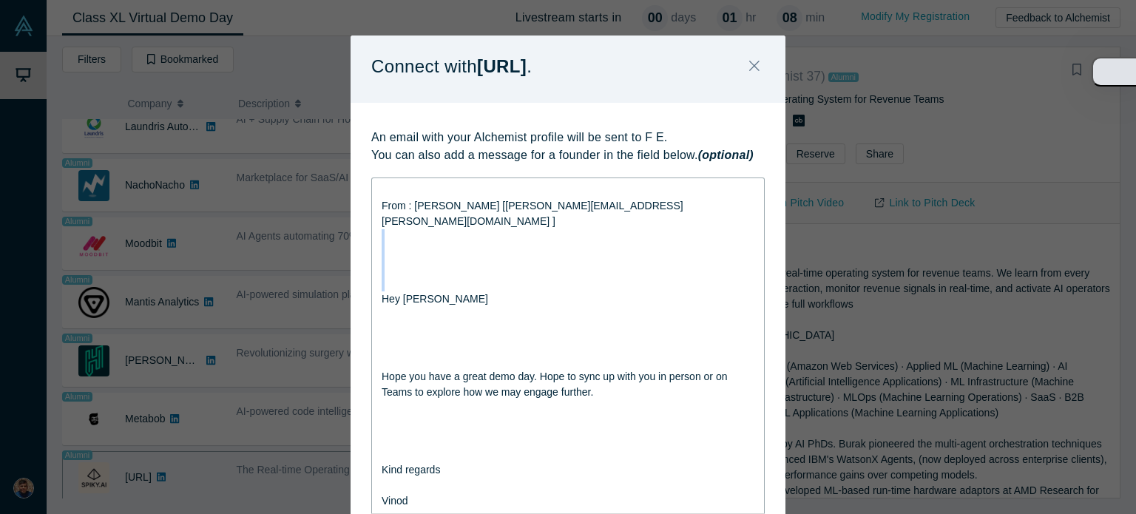
drag, startPoint x: 379, startPoint y: 217, endPoint x: 379, endPoint y: 278, distance: 60.6
click at [382, 278] on div "From : [PERSON_NAME] [[PERSON_NAME][EMAIL_ADDRESS][PERSON_NAME][DOMAIN_NAME] ] …" at bounding box center [568, 346] width 373 height 326
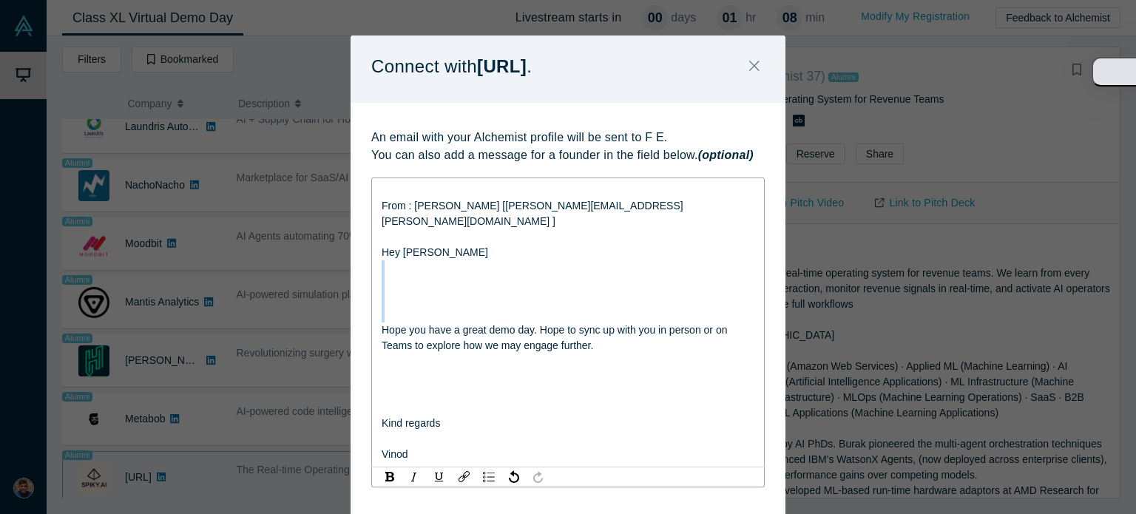
drag, startPoint x: 376, startPoint y: 252, endPoint x: 376, endPoint y: 311, distance: 59.2
click at [382, 311] on div "From : [PERSON_NAME] [[PERSON_NAME][EMAIL_ADDRESS][PERSON_NAME][DOMAIN_NAME] ] …" at bounding box center [568, 323] width 373 height 280
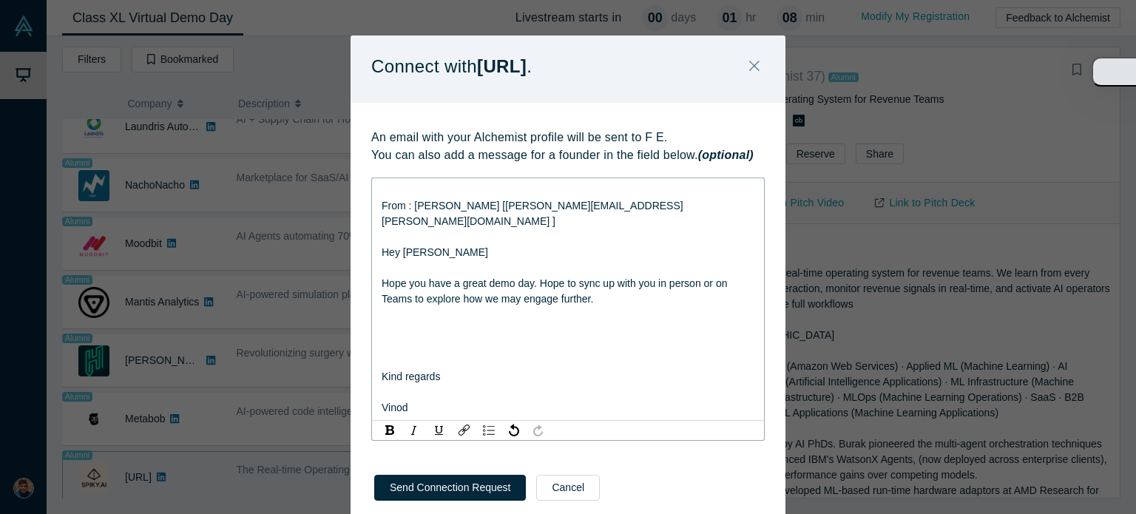
click at [442, 245] on div "Hey [PERSON_NAME]" at bounding box center [568, 253] width 373 height 16
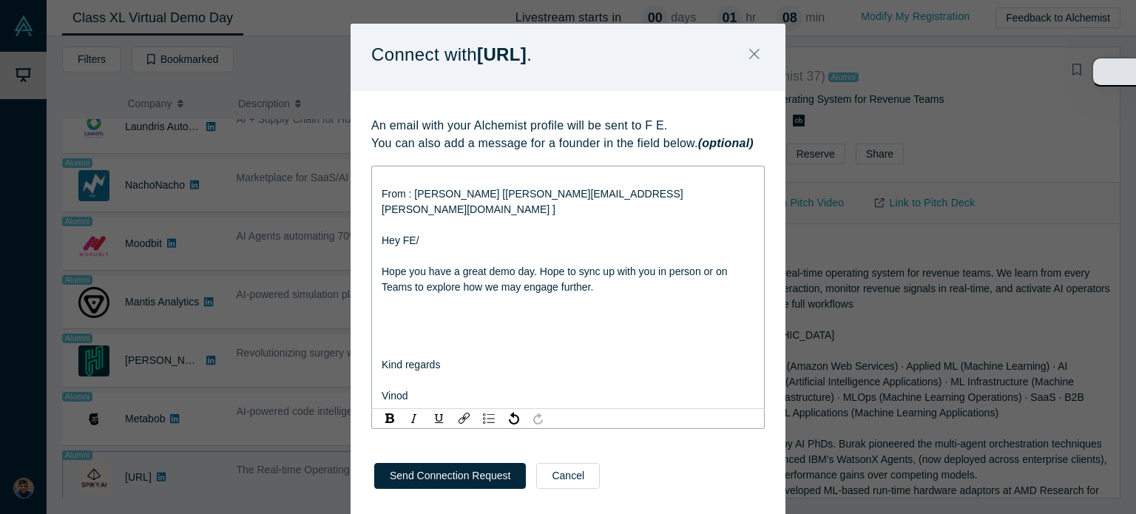
scroll to position [34, 0]
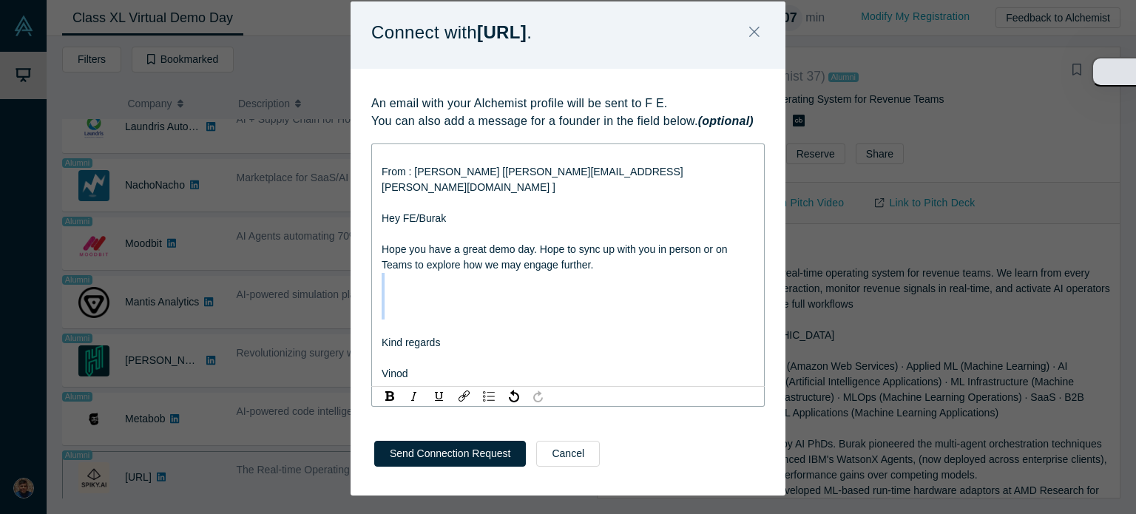
drag, startPoint x: 382, startPoint y: 269, endPoint x: 392, endPoint y: 312, distance: 44.1
click at [392, 312] on div "From : [PERSON_NAME] [[PERSON_NAME][EMAIL_ADDRESS][PERSON_NAME][DOMAIN_NAME] ] …" at bounding box center [568, 265] width 373 height 233
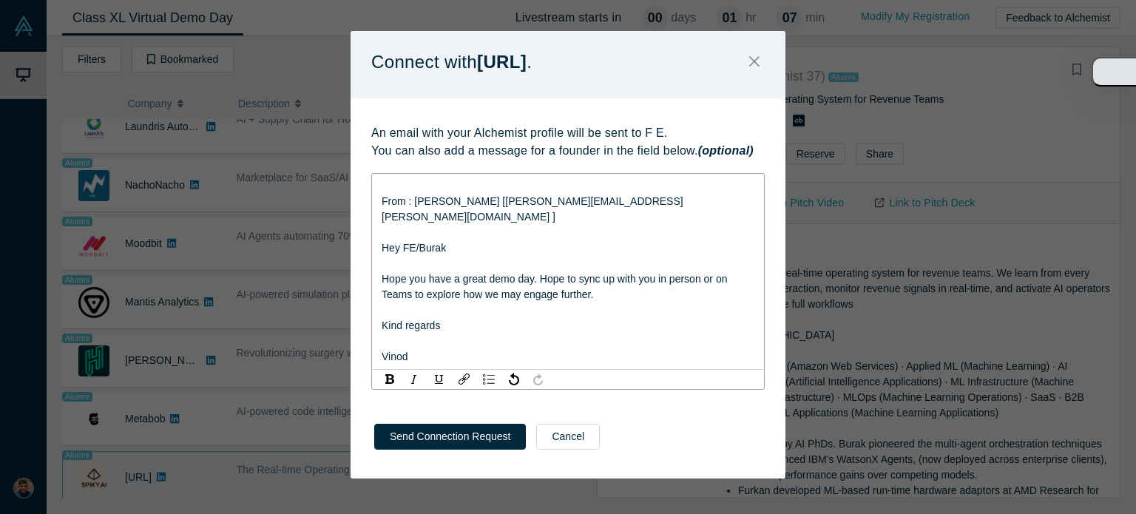
scroll to position [0, 0]
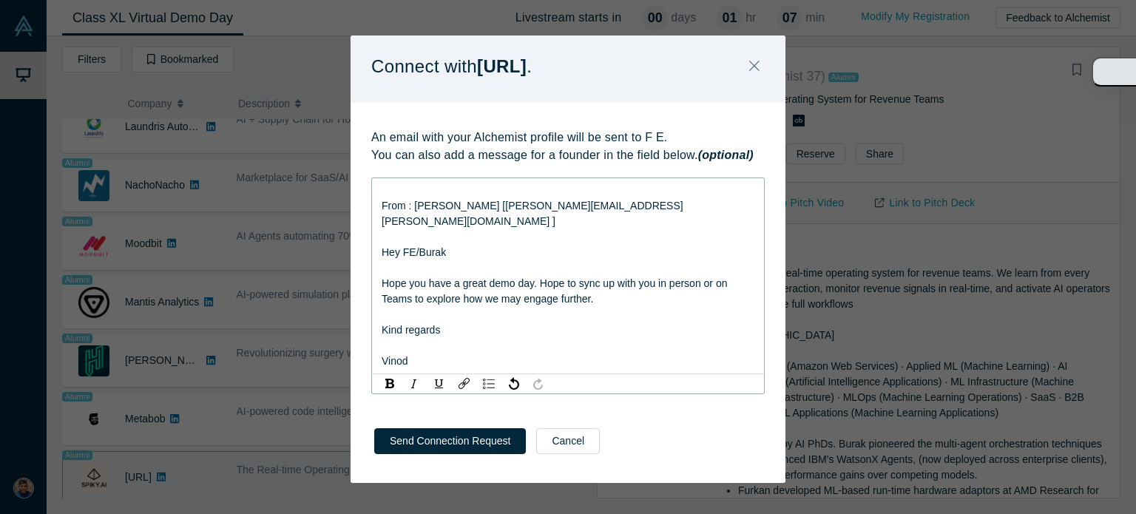
click at [385, 338] on div "rdw-editor" at bounding box center [568, 346] width 373 height 16
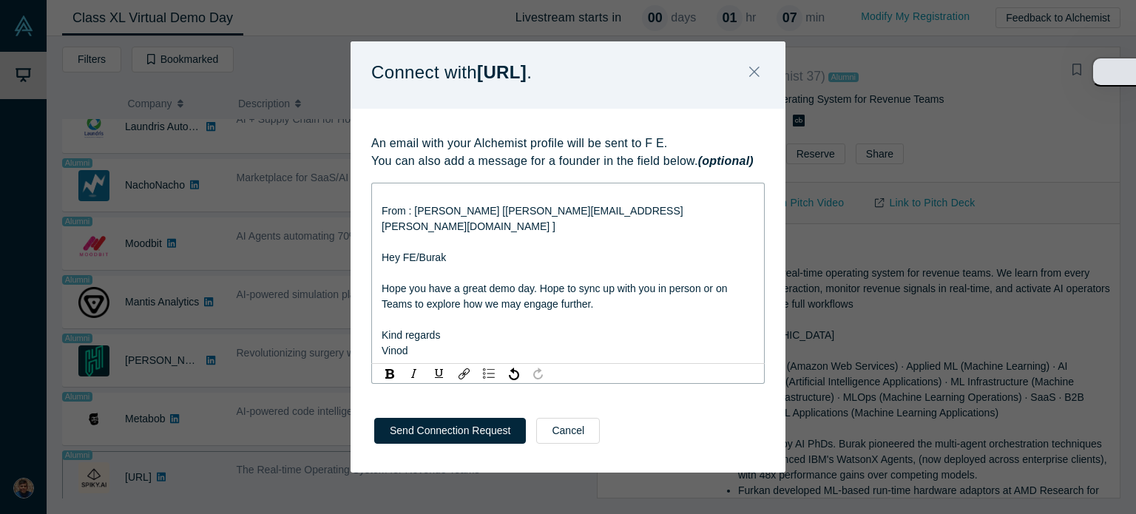
click at [382, 214] on span "From : [PERSON_NAME] [[PERSON_NAME][EMAIL_ADDRESS][PERSON_NAME][DOMAIN_NAME] ]" at bounding box center [533, 218] width 302 height 27
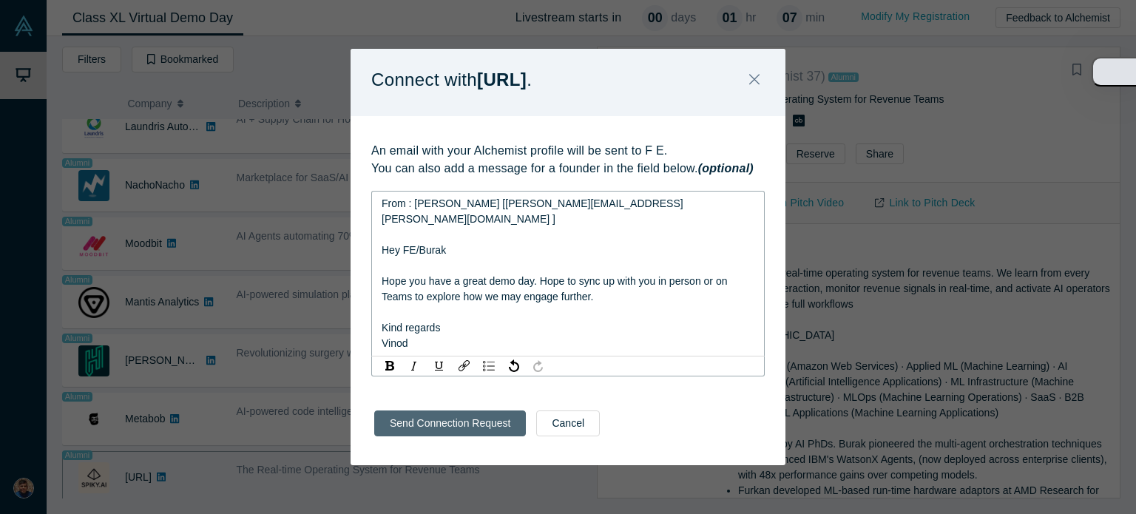
click at [465, 416] on button "Send Connection Request" at bounding box center [450, 423] width 152 height 26
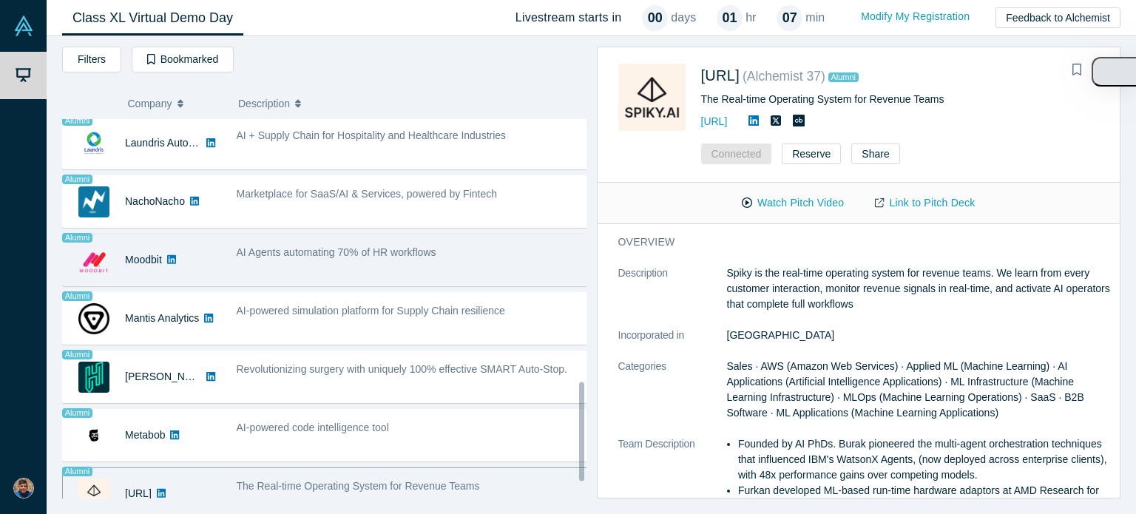
scroll to position [1073, 0]
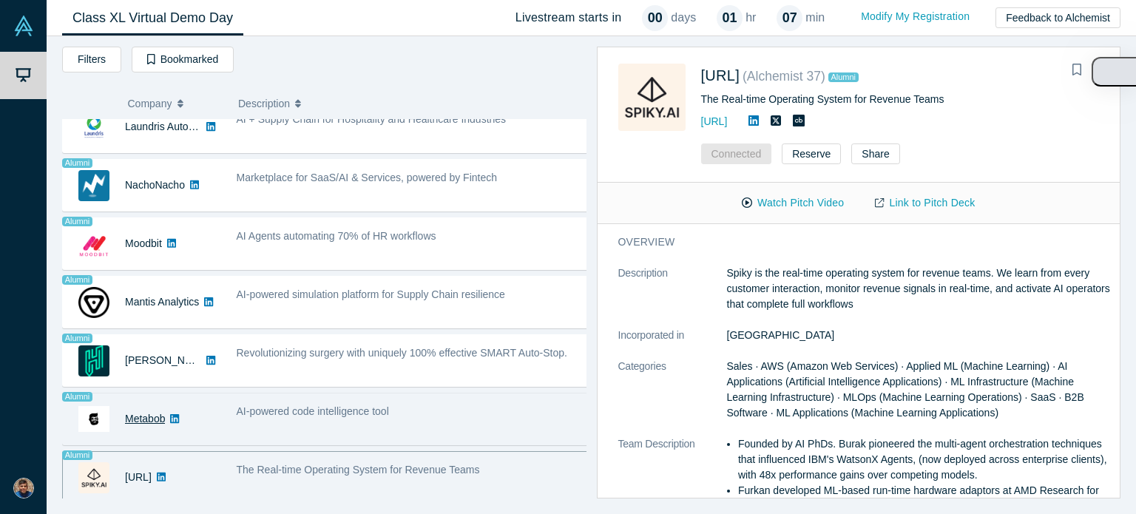
click at [153, 413] on link "Metabob" at bounding box center [145, 419] width 40 height 12
